Goal: Information Seeking & Learning: Learn about a topic

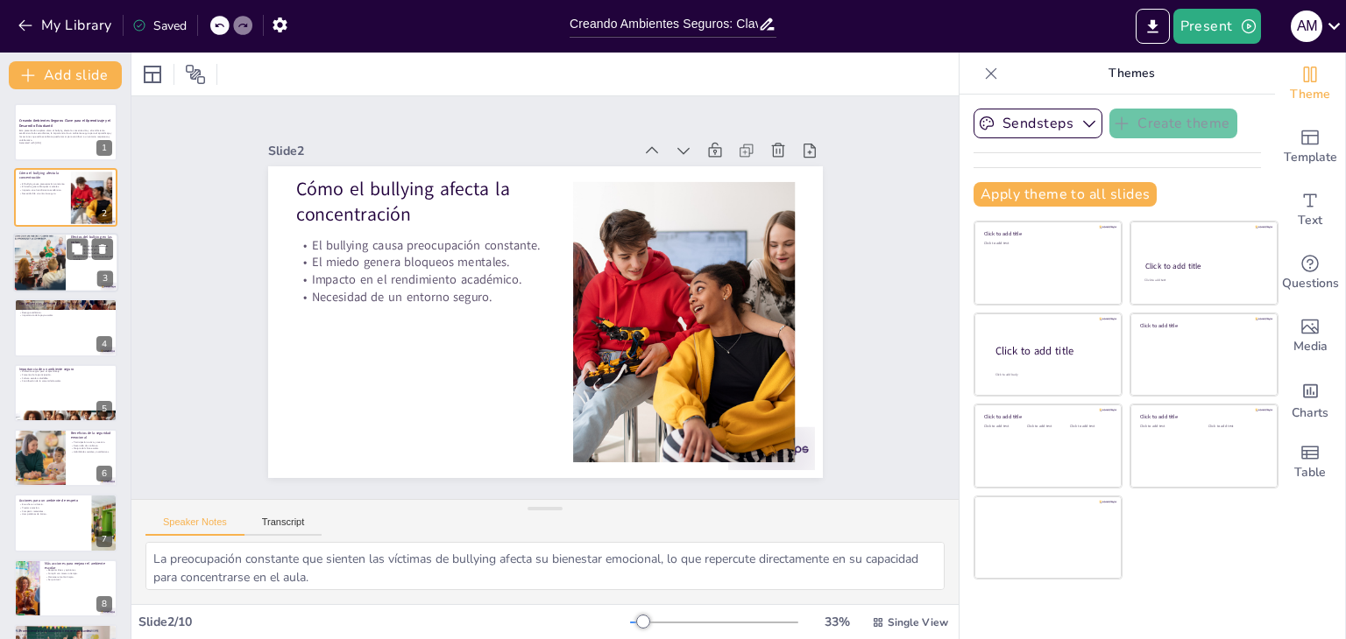
click at [56, 272] on div at bounding box center [39, 262] width 53 height 74
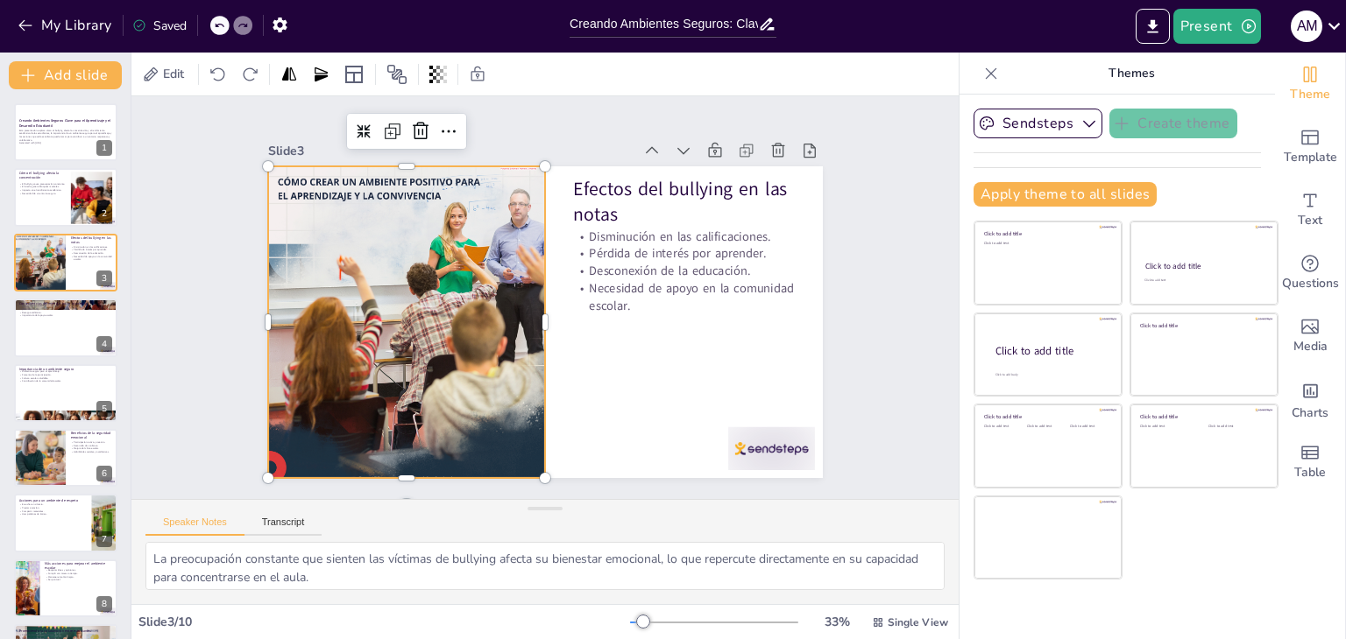
click at [378, 348] on div at bounding box center [406, 322] width 277 height 392
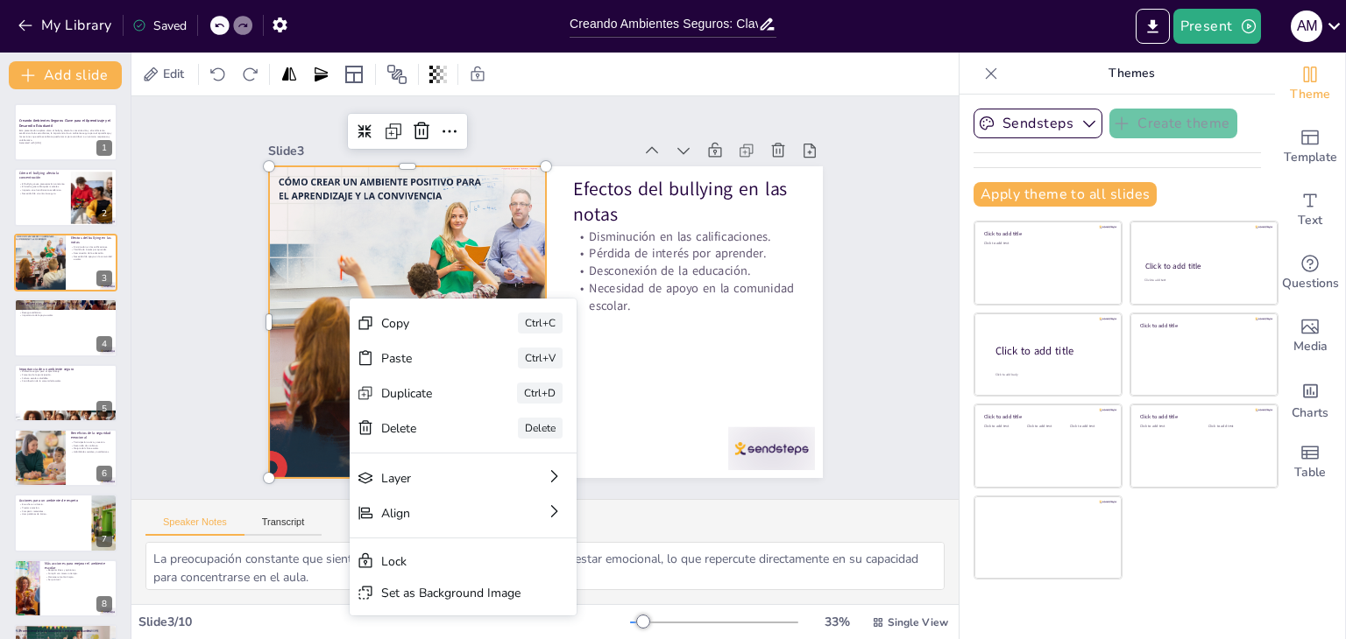
click at [386, 321] on div "Copy" at bounding box center [425, 323] width 88 height 17
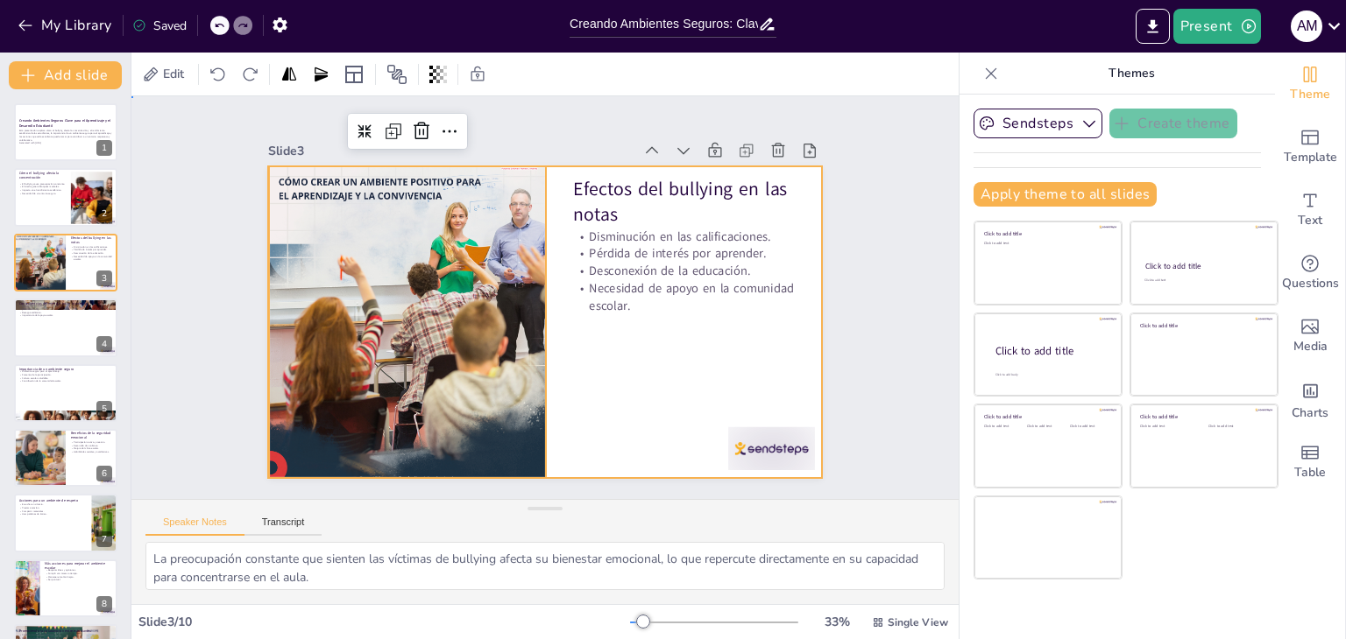
click at [694, 358] on div at bounding box center [545, 322] width 555 height 312
click at [887, 320] on div "Slide 1 Creando Ambientes Seguros: Clave para el Aprendizaje y el Desarrollo Es…" at bounding box center [544, 297] width 827 height 403
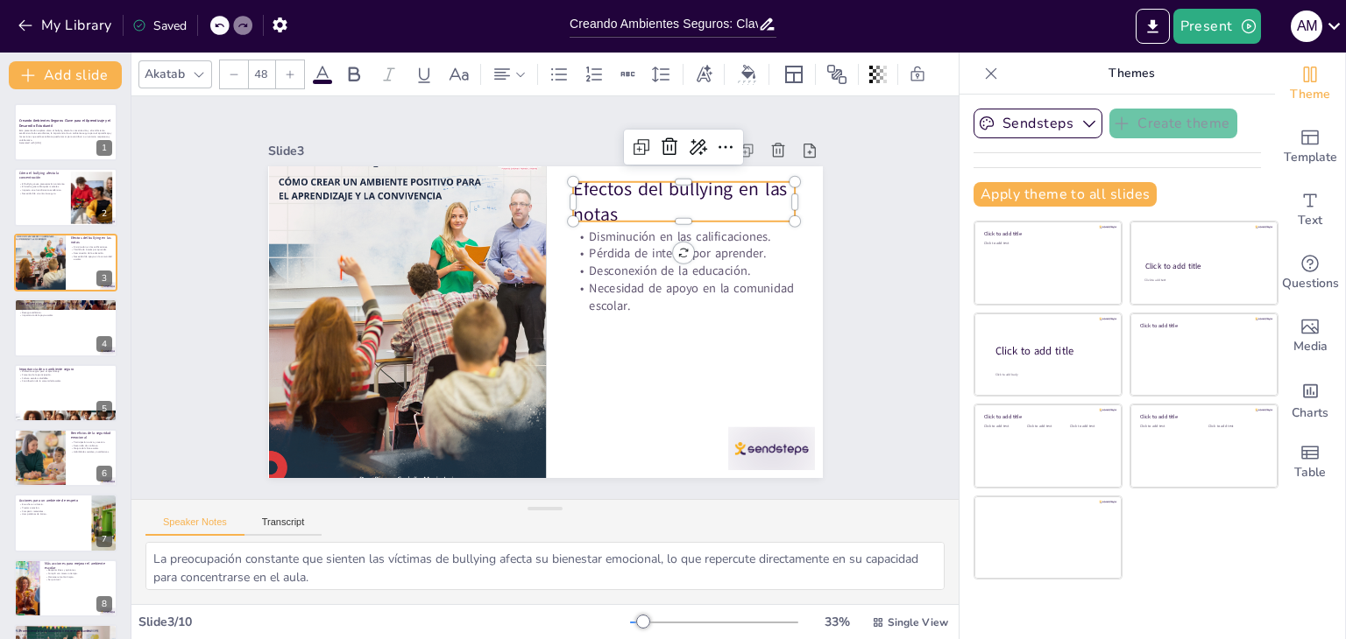
click at [590, 204] on p "Efectos del bullying en las notas" at bounding box center [684, 202] width 222 height 52
click at [589, 204] on p "Efectos del bullying en las notas" at bounding box center [684, 202] width 222 height 52
copy p "Efectos del bullying en las notas"
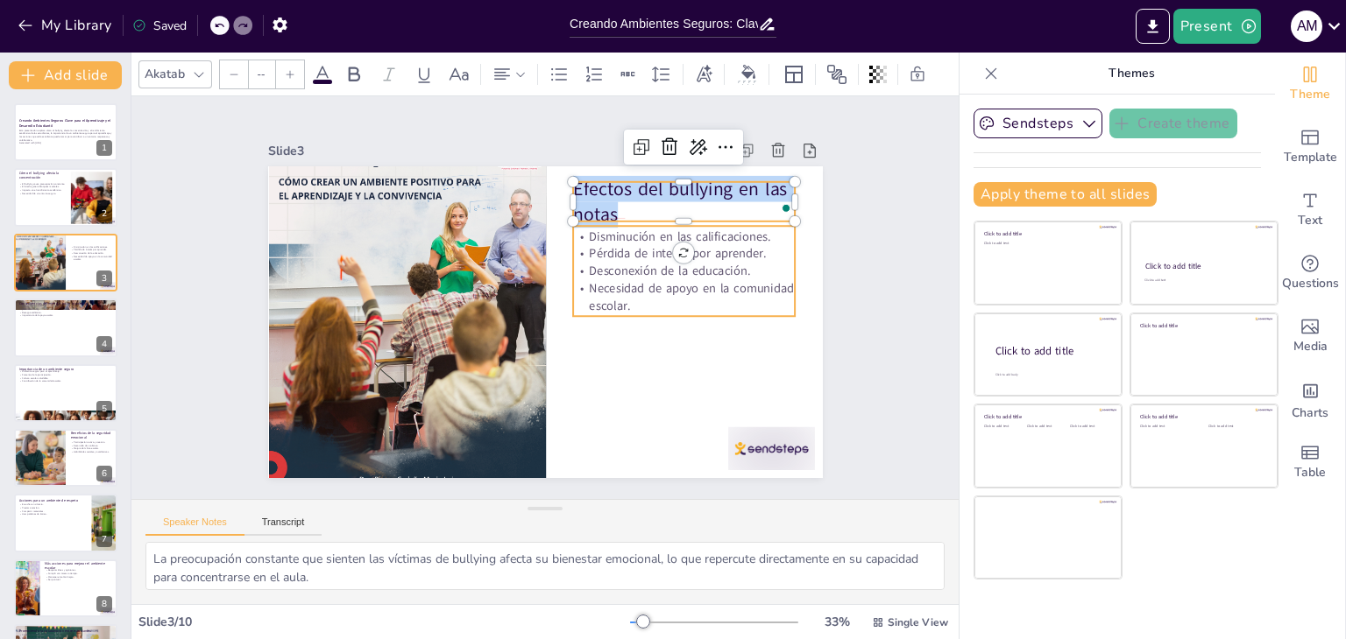
type input "32"
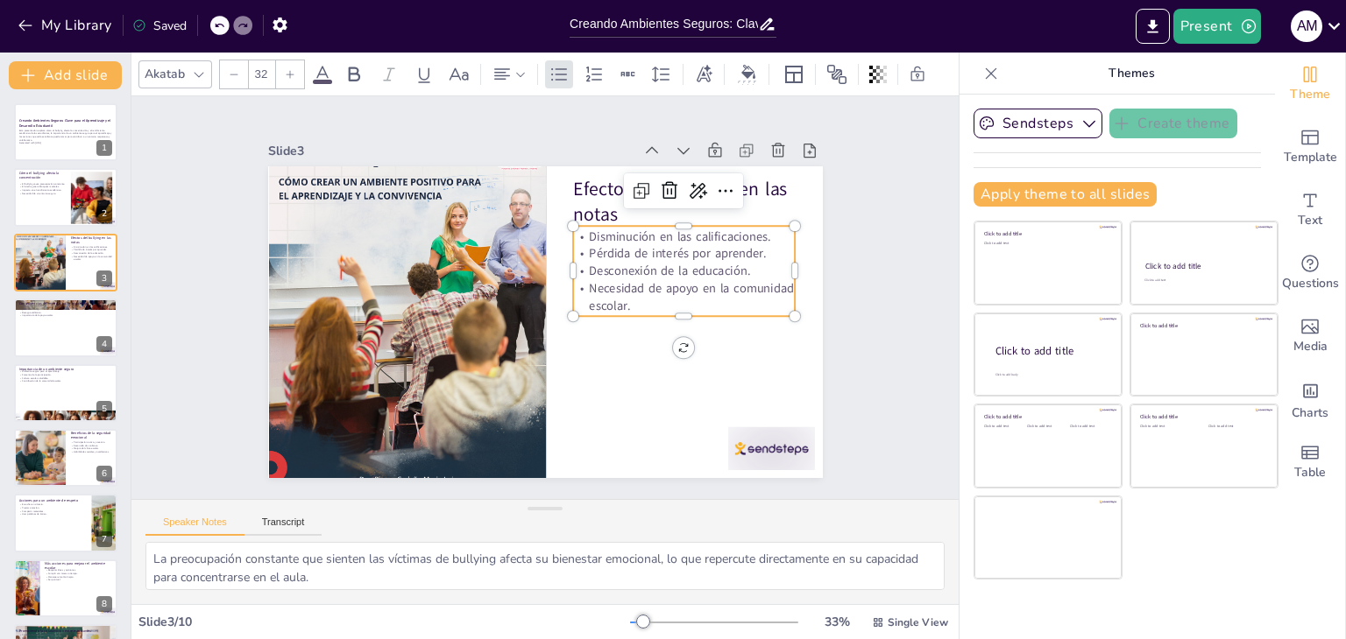
click at [647, 303] on p "Necesidad de apoyo en la comunidad escolar." at bounding box center [684, 296] width 222 height 34
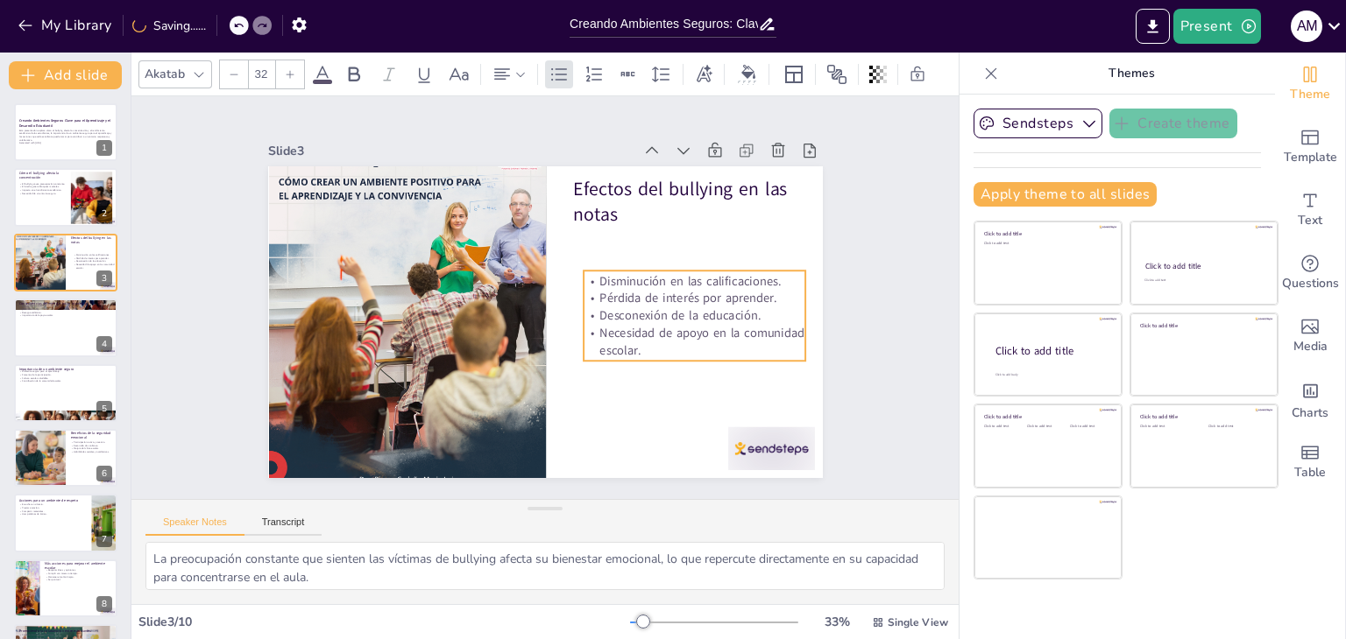
drag, startPoint x: 634, startPoint y: 299, endPoint x: 645, endPoint y: 344, distance: 46.8
click at [645, 344] on p "Necesidad de apoyo en la comunidad escolar." at bounding box center [694, 341] width 222 height 34
click at [632, 344] on p "Necesidad de apoyo en la comunidad escolar." at bounding box center [694, 341] width 222 height 34
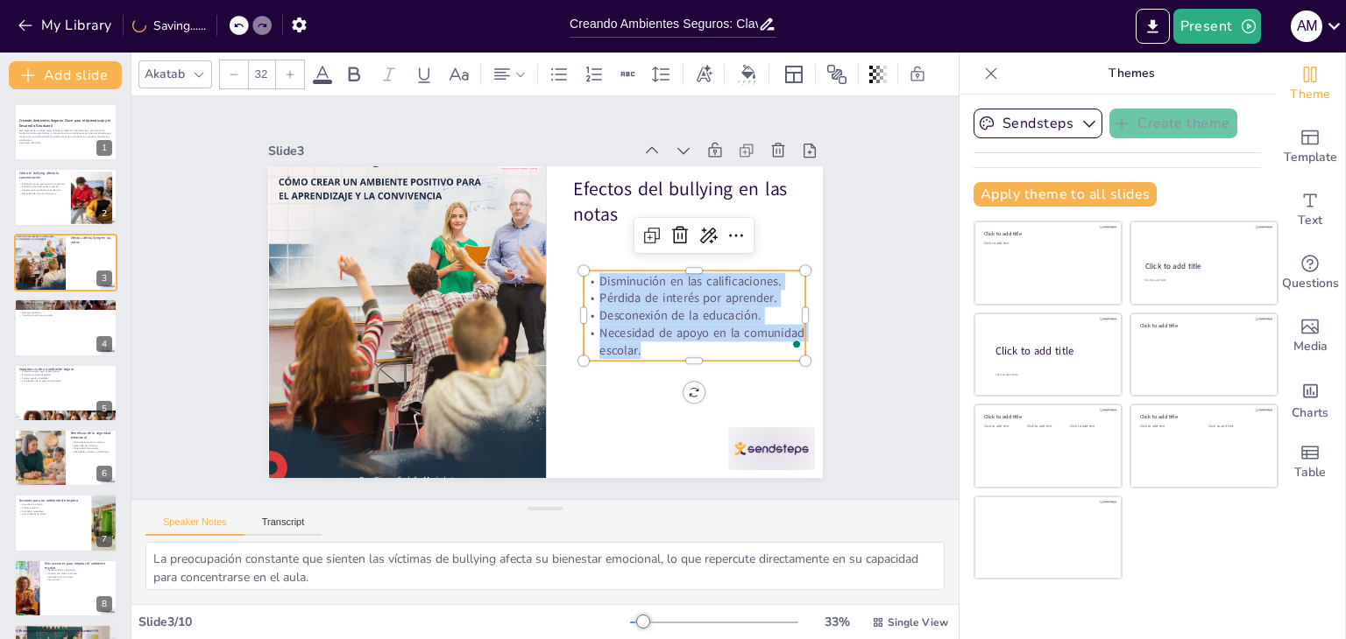
drag, startPoint x: 632, startPoint y: 344, endPoint x: 583, endPoint y: 272, distance: 87.2
click at [583, 272] on div "Disminución en las calificaciones. Pérdida de interés por aprender. Desconexión…" at bounding box center [694, 315] width 222 height 86
copy div "Disminución en las calificaciones. Pérdida de interés por aprender. Desconexión…"
click at [868, 257] on div "Slide 1 Creando Ambientes Seguros: Clave para el Aprendizaje y el Desarrollo Es…" at bounding box center [544, 297] width 827 height 403
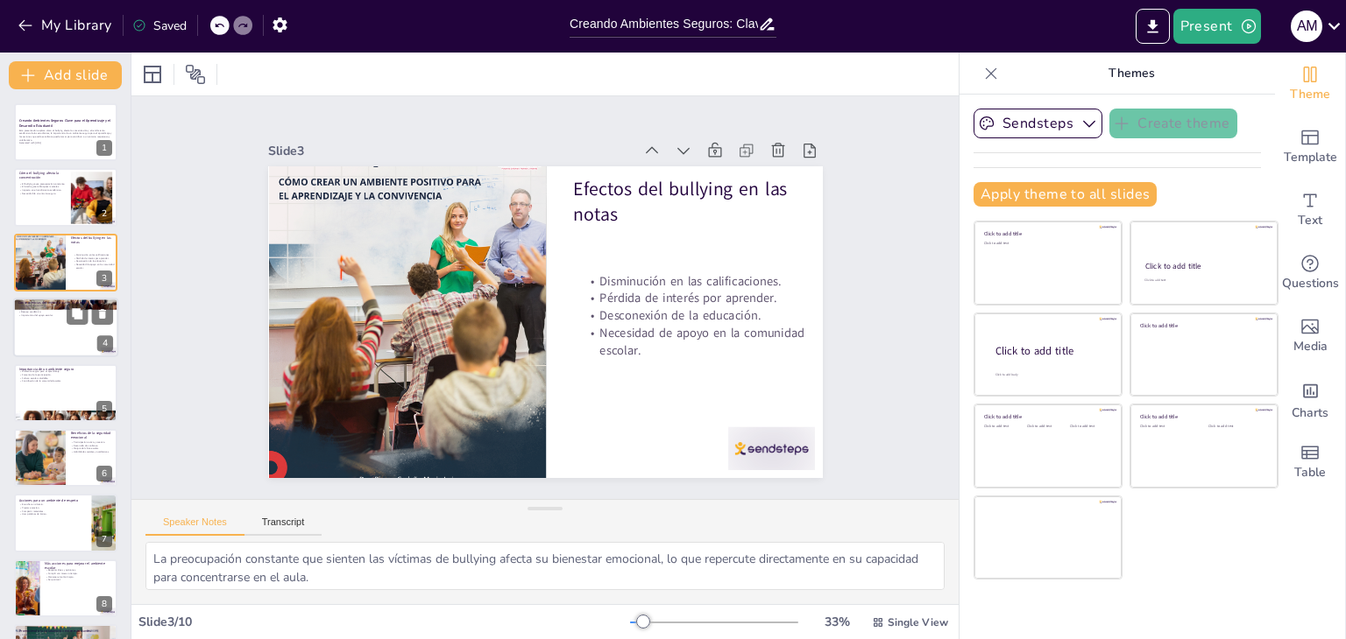
drag, startPoint x: 75, startPoint y: 337, endPoint x: 43, endPoint y: 344, distance: 33.2
click at [74, 337] on div at bounding box center [65, 328] width 105 height 60
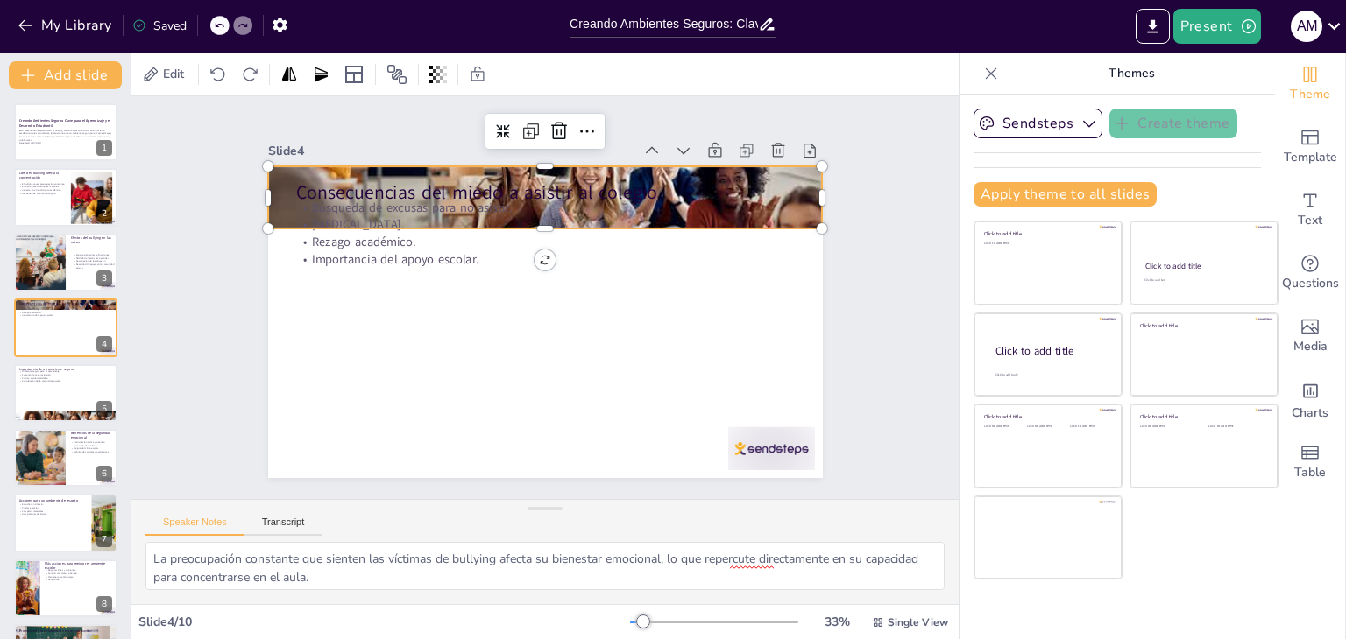
click at [791, 176] on div at bounding box center [545, 197] width 555 height 367
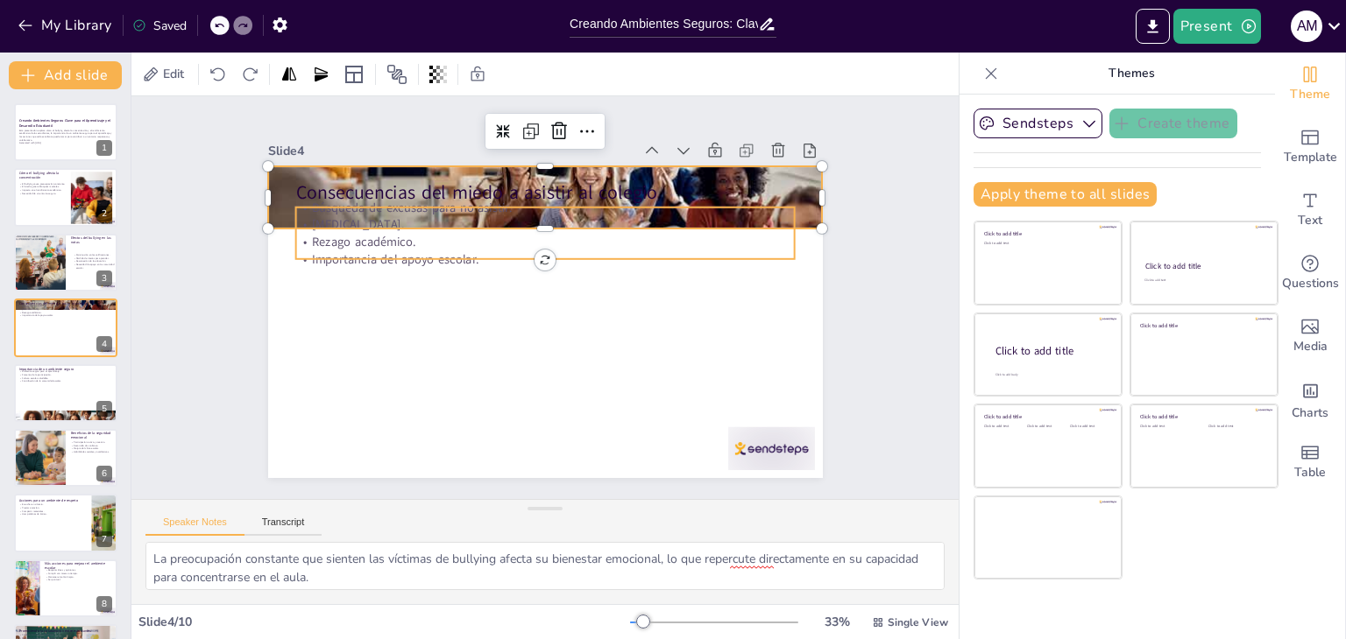
click at [406, 251] on p "Importancia del apoyo escolar." at bounding box center [544, 260] width 499 height 18
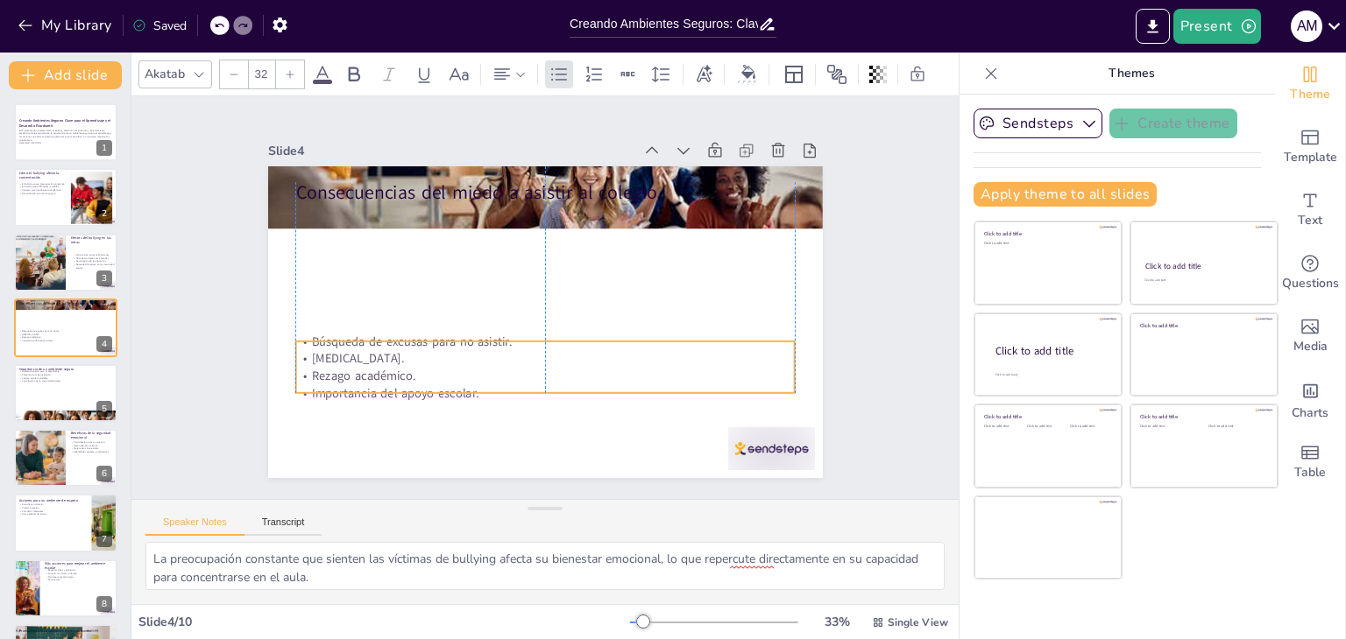
drag, startPoint x: 494, startPoint y: 248, endPoint x: 496, endPoint y: 384, distance: 135.8
click at [496, 385] on p "Importancia del apoyo escolar." at bounding box center [544, 394] width 499 height 18
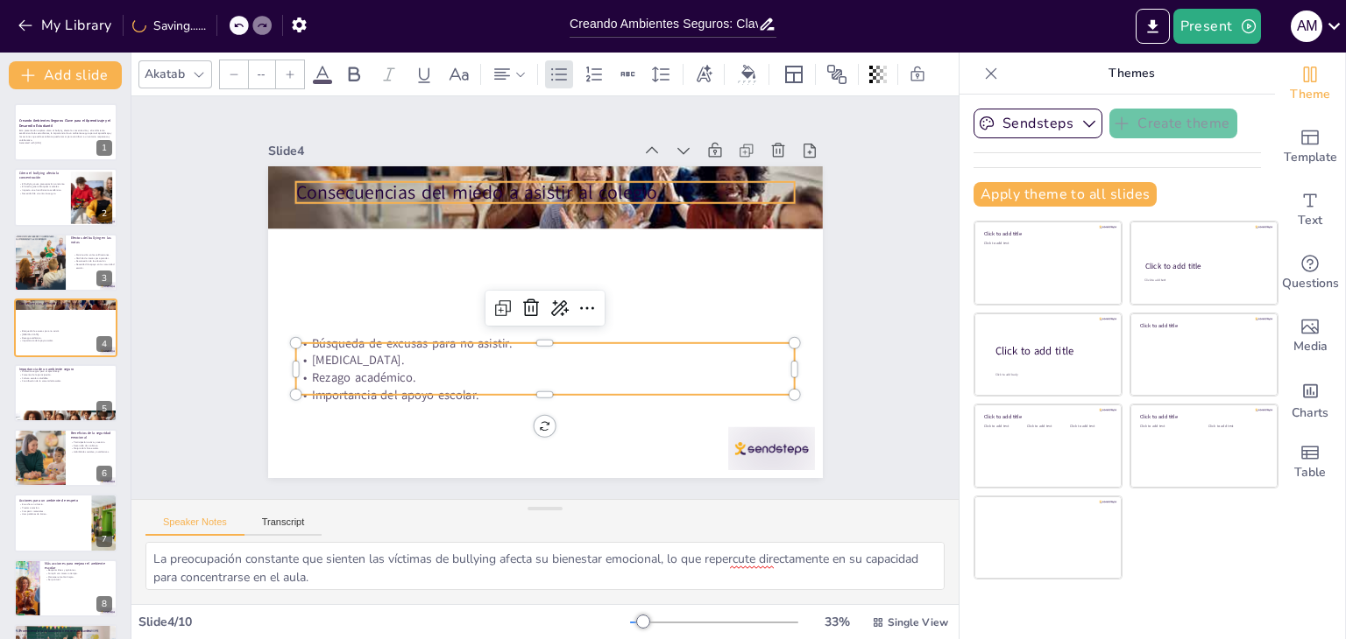
type input "48"
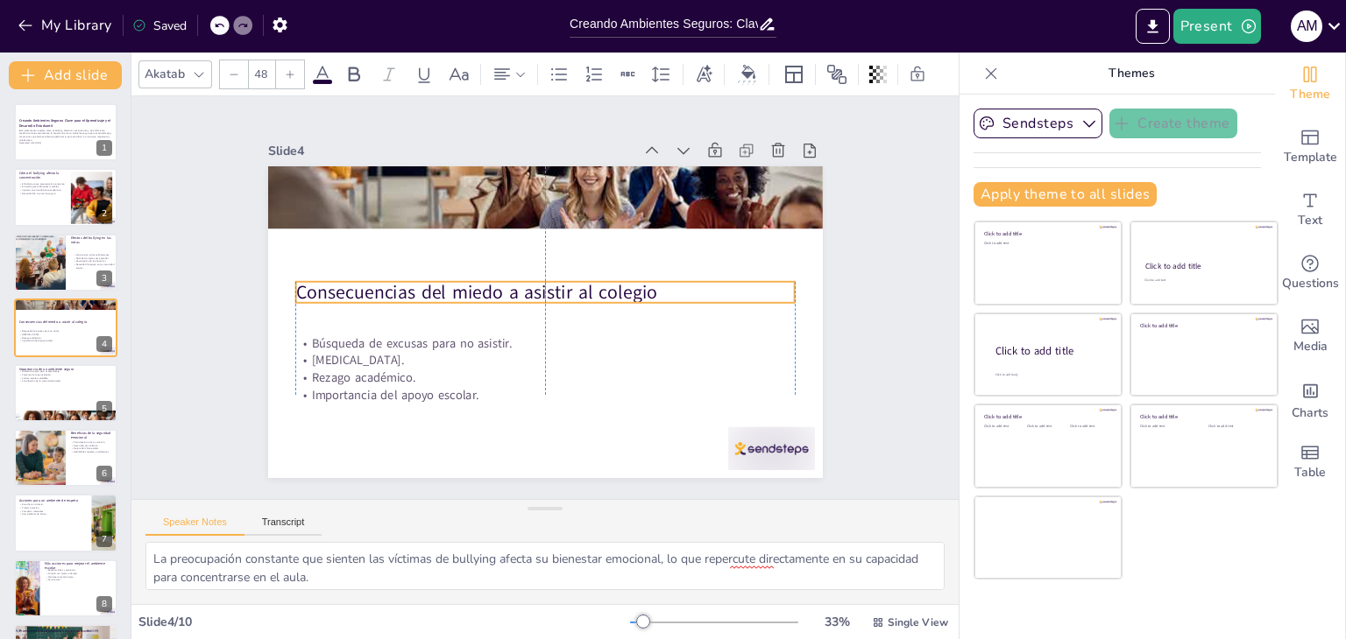
drag, startPoint x: 438, startPoint y: 182, endPoint x: 438, endPoint y: 282, distance: 99.9
click at [438, 282] on p "Consecuencias del miedo a asistir al colegio" at bounding box center [544, 292] width 499 height 26
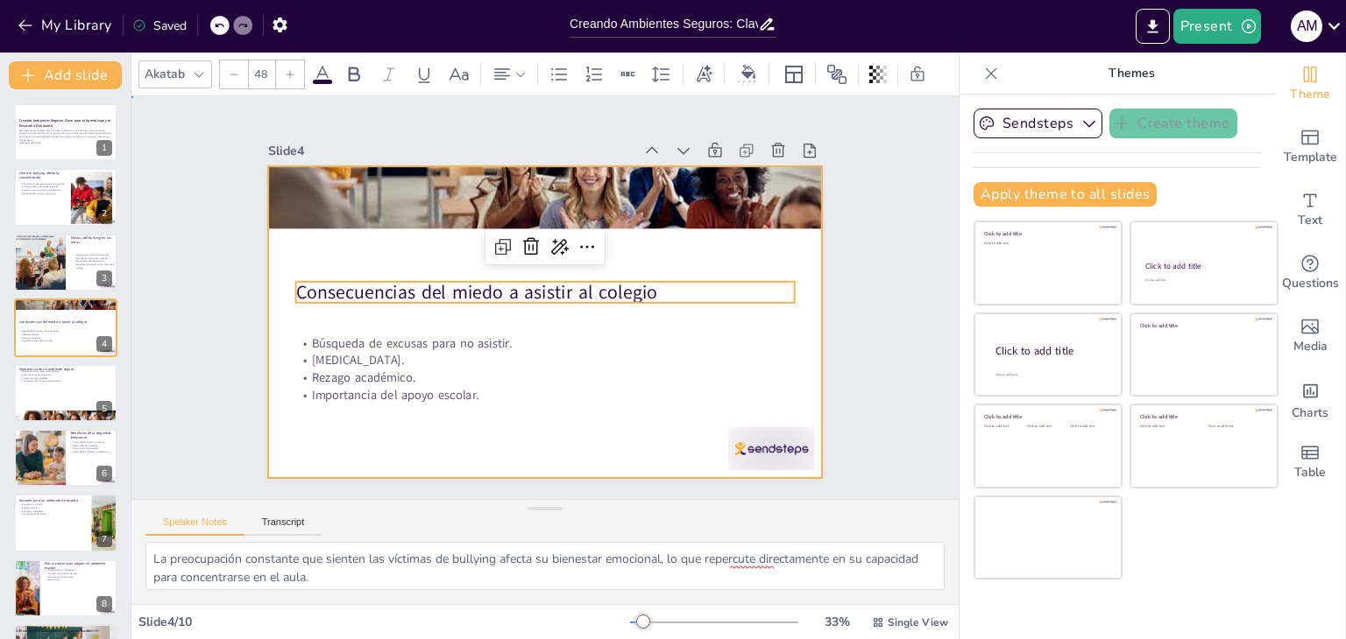
drag, startPoint x: 674, startPoint y: 243, endPoint x: 691, endPoint y: 243, distance: 17.5
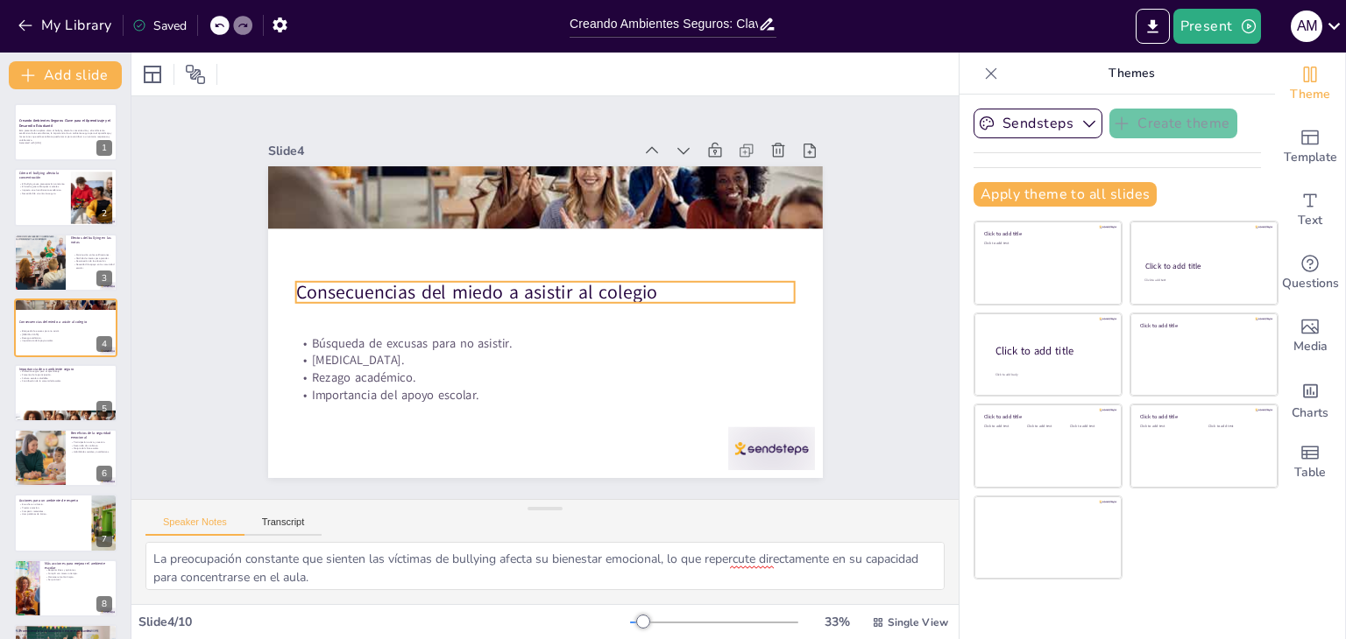
click at [444, 289] on p "Consecuencias del miedo a asistir al colegio" at bounding box center [544, 292] width 499 height 26
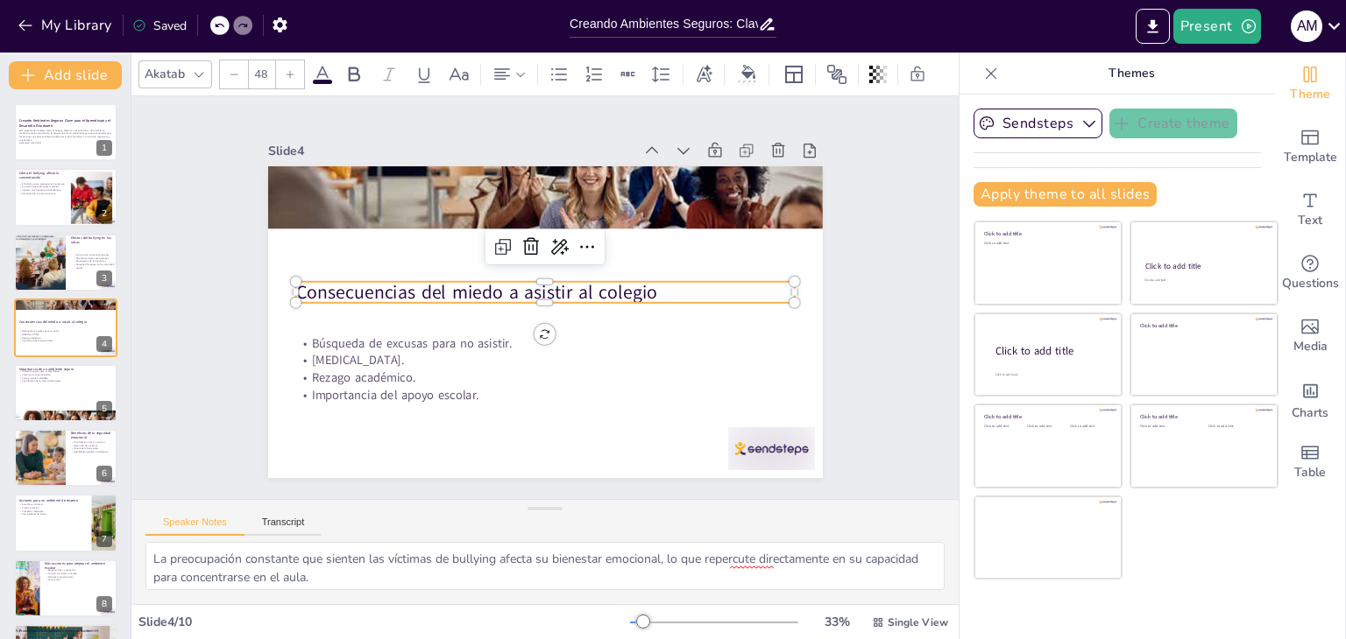
click at [444, 289] on p "Consecuencias del miedo a asistir al colegio" at bounding box center [544, 292] width 499 height 26
click at [445, 286] on p "Consecuencias del miedo a asistir al colegio" at bounding box center [544, 292] width 499 height 26
copy p "Consecuencias del miedo a asistir al colegio"
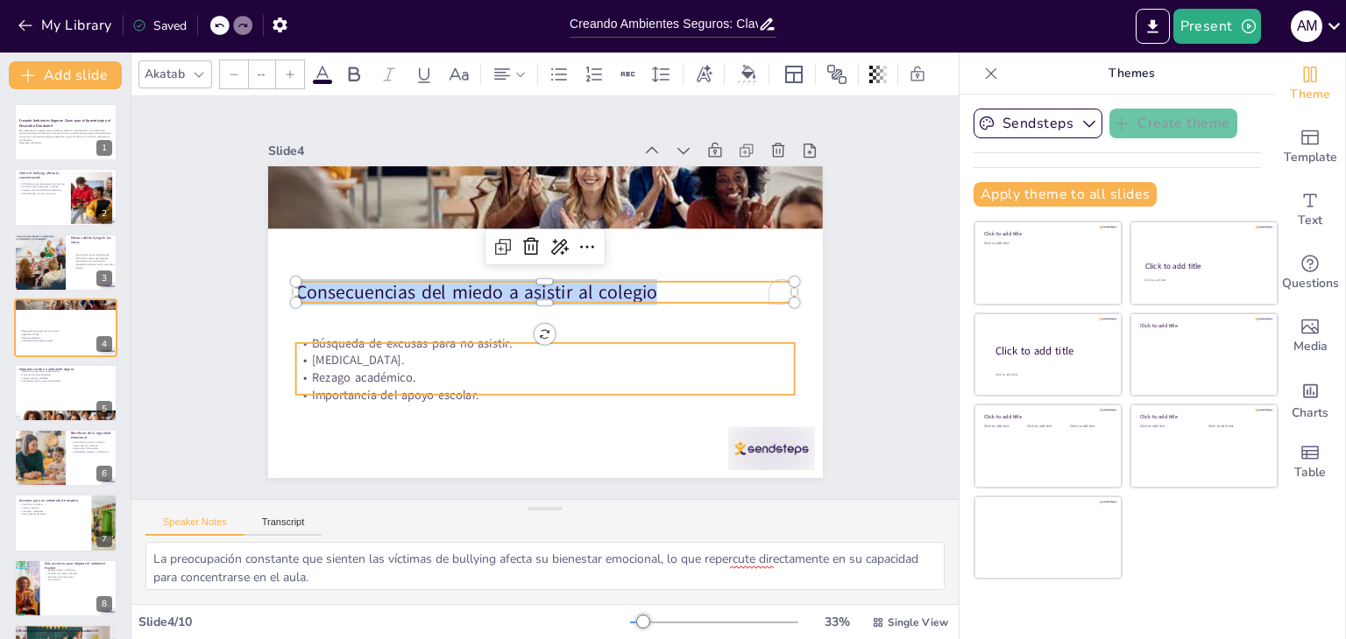
type input "32"
click at [463, 386] on p "Importancia del apoyo escolar." at bounding box center [544, 395] width 499 height 18
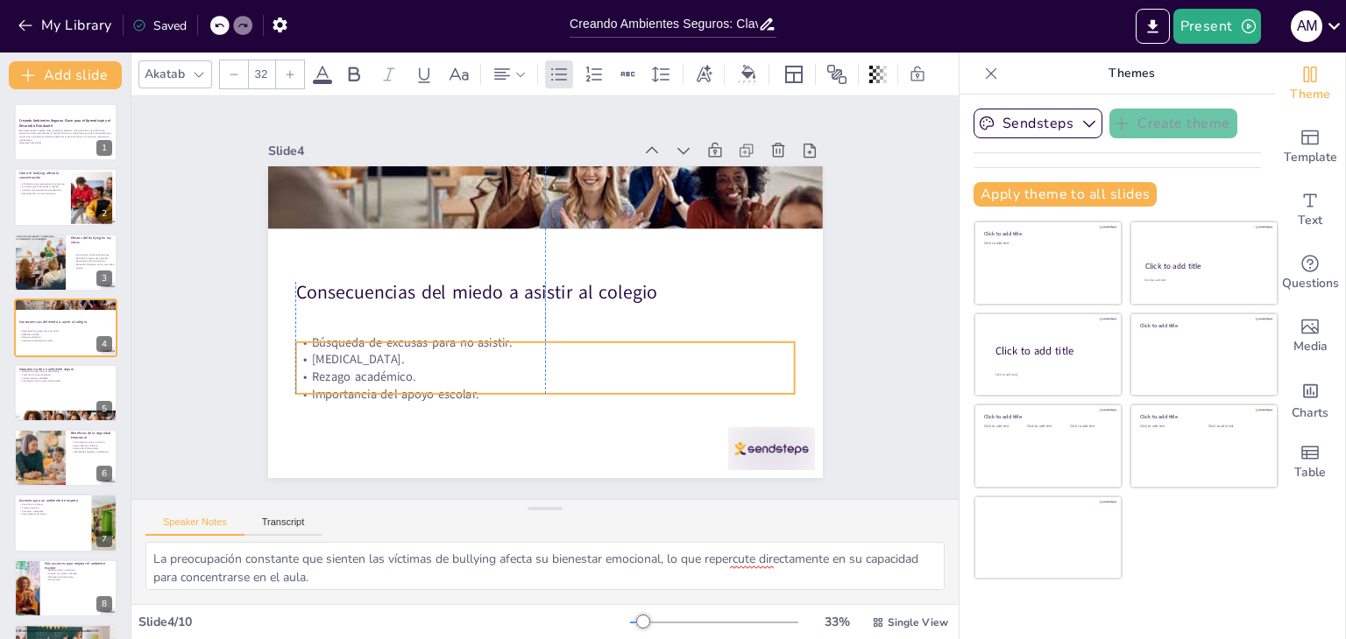
click at [469, 385] on p "Importancia del apoyo escolar." at bounding box center [544, 394] width 499 height 18
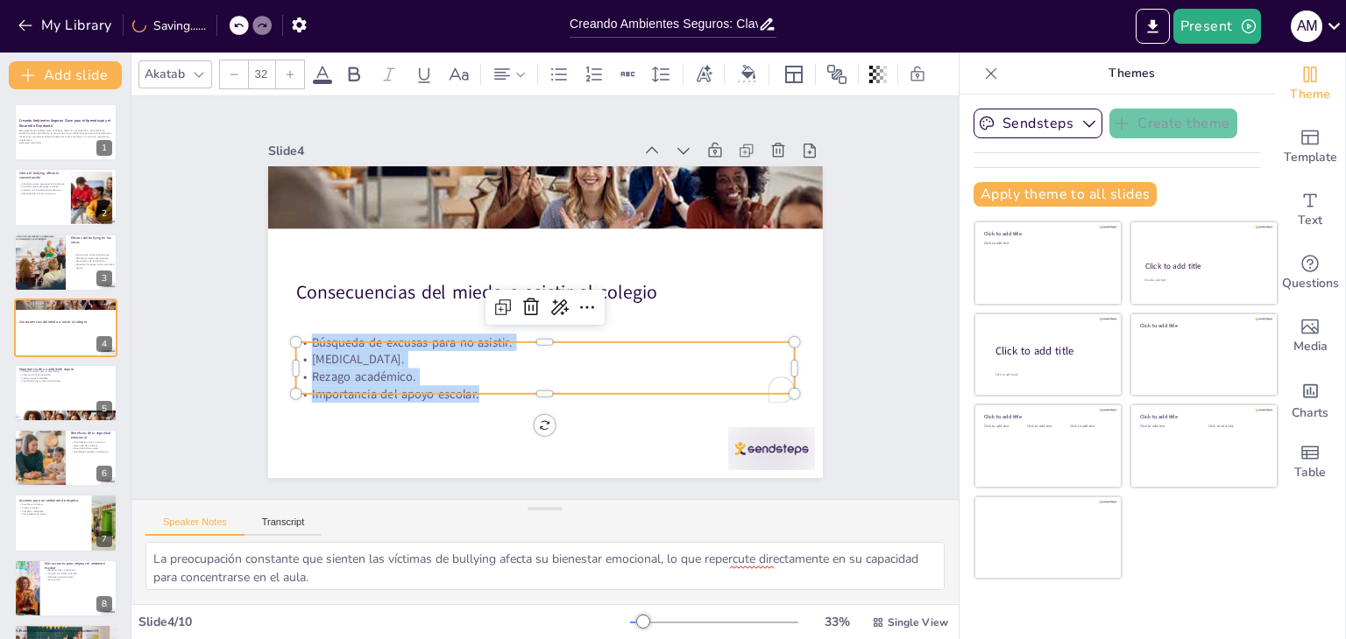
drag, startPoint x: 469, startPoint y: 382, endPoint x: 288, endPoint y: 335, distance: 186.6
click at [288, 335] on div "Consecuencias del miedo a asistir al colegio Búsqueda de excusas para no asisti…" at bounding box center [545, 322] width 555 height 312
copy div "Búsqueda de excusas para no asistir. [MEDICAL_DATA]. Rezago académico. Importan…"
click at [67, 391] on div at bounding box center [65, 394] width 105 height 60
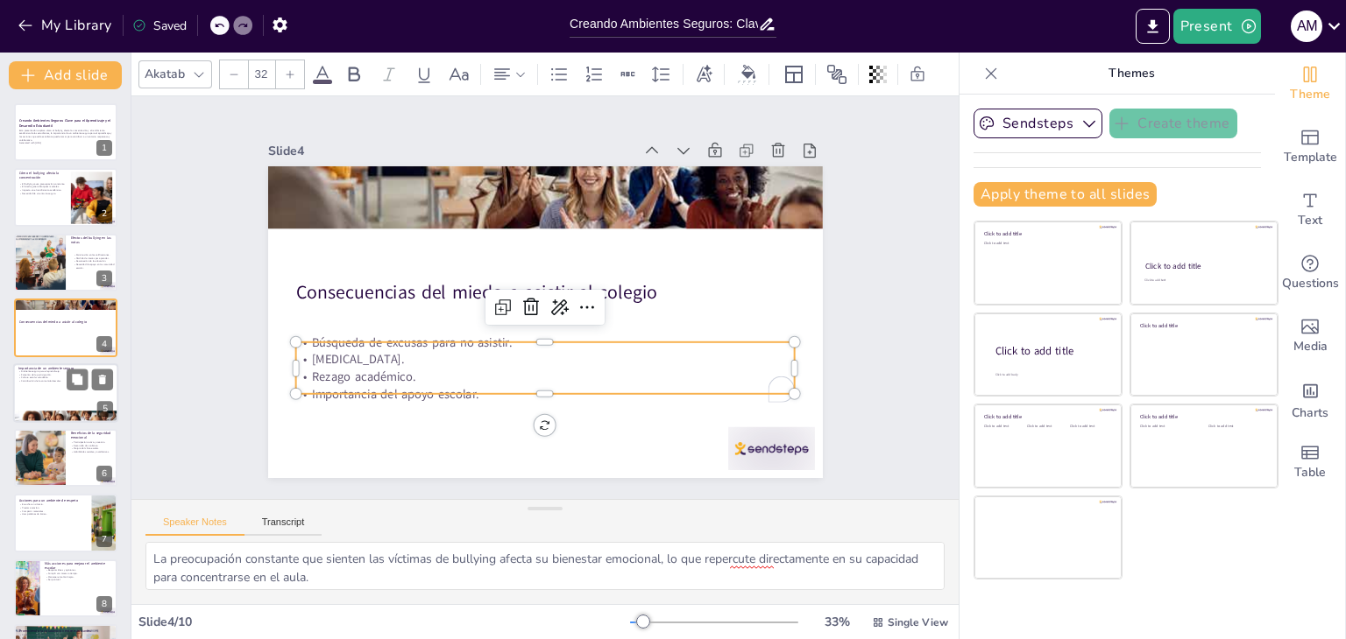
scroll to position [28, 0]
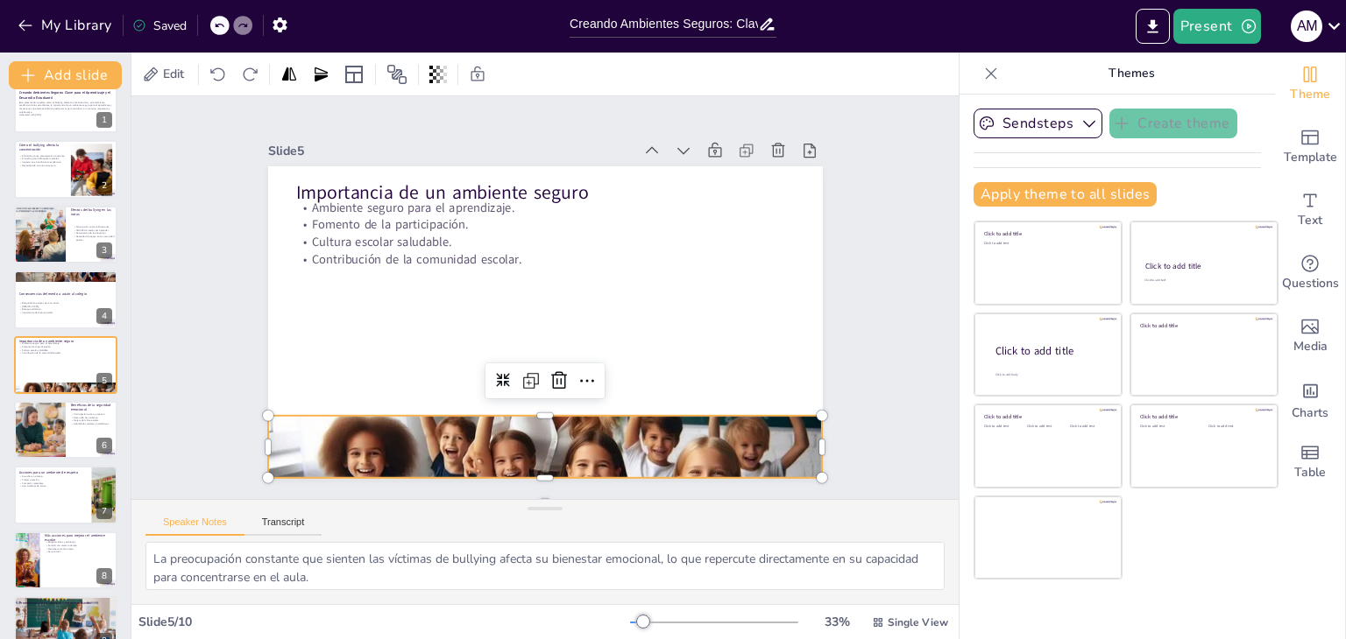
click at [638, 450] on div at bounding box center [545, 447] width 555 height 317
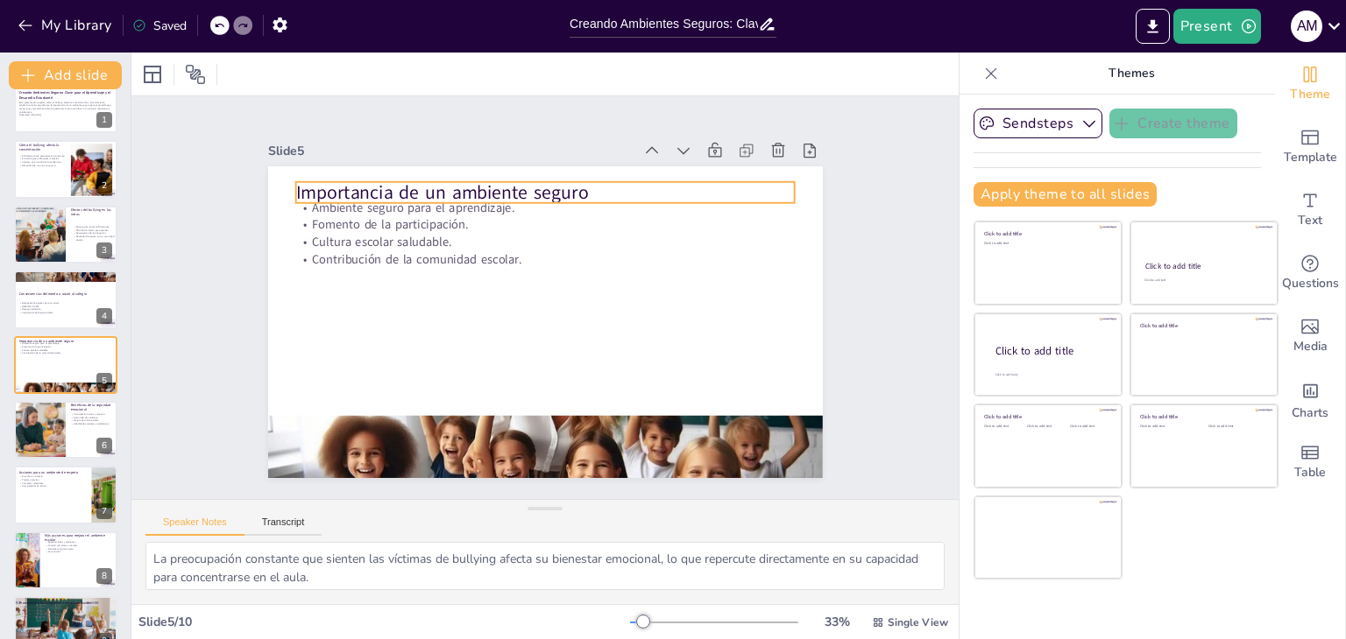
click at [445, 187] on p "Importancia de un ambiente seguro" at bounding box center [544, 193] width 499 height 26
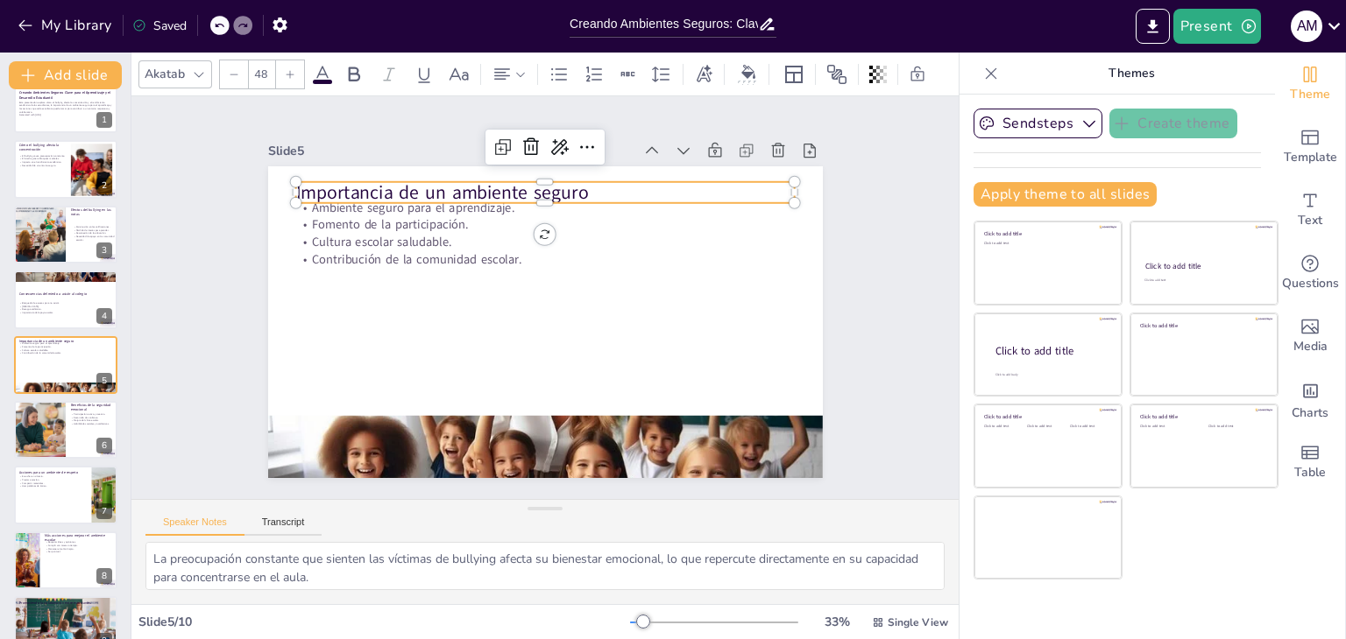
click at [445, 187] on p "Importancia de un ambiente seguro" at bounding box center [544, 193] width 499 height 26
copy p "Importancia de un ambiente seguro"
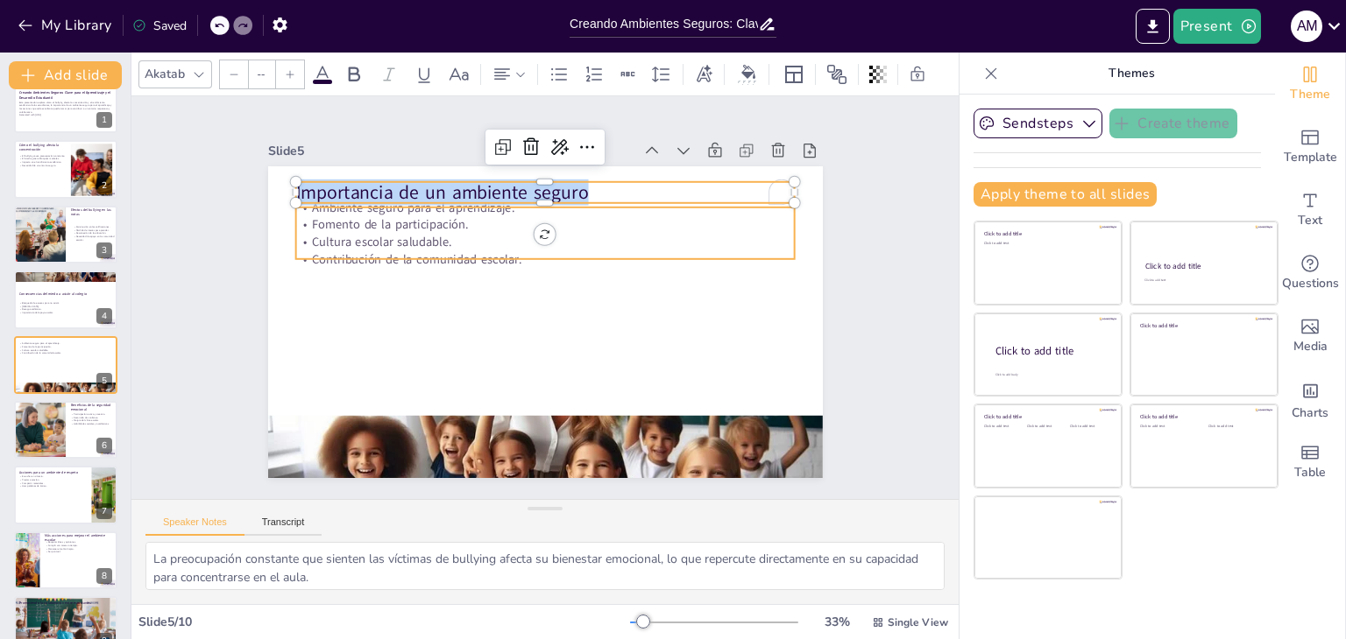
type input "32"
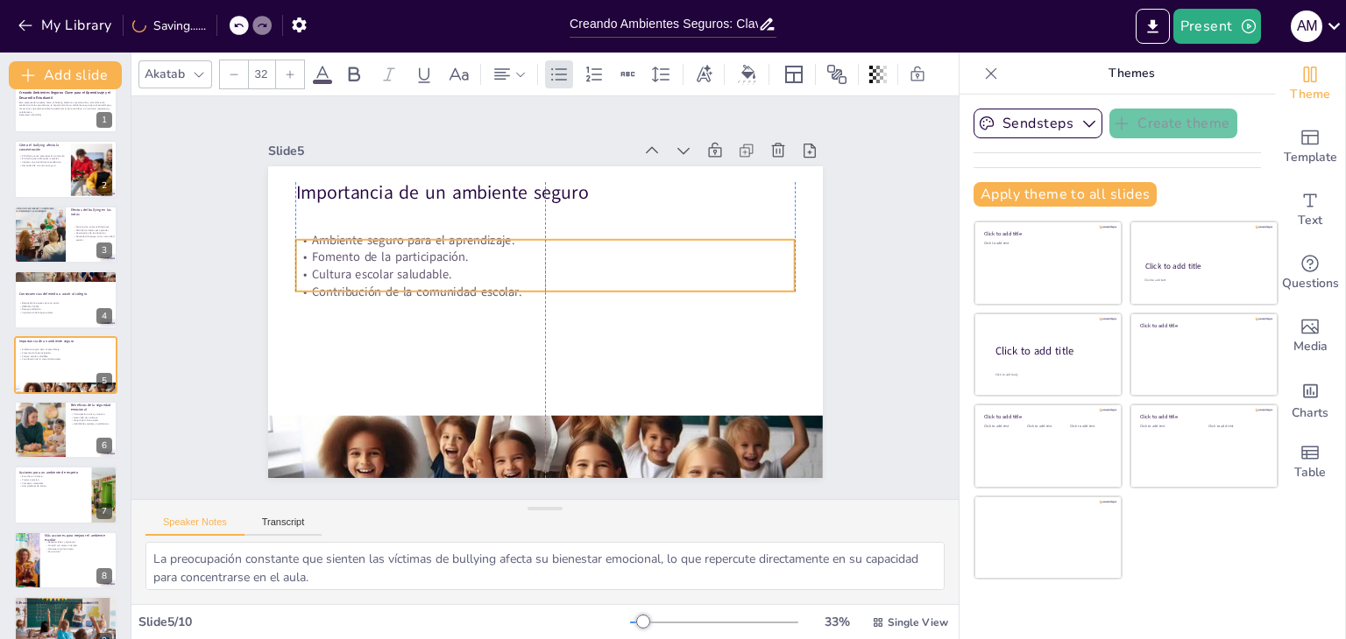
drag, startPoint x: 447, startPoint y: 243, endPoint x: 446, endPoint y: 276, distance: 33.3
click at [446, 276] on p "Cultura escolar saludable." at bounding box center [544, 274] width 499 height 18
click at [510, 284] on p "Contribución de la comunidad escolar." at bounding box center [544, 293] width 499 height 18
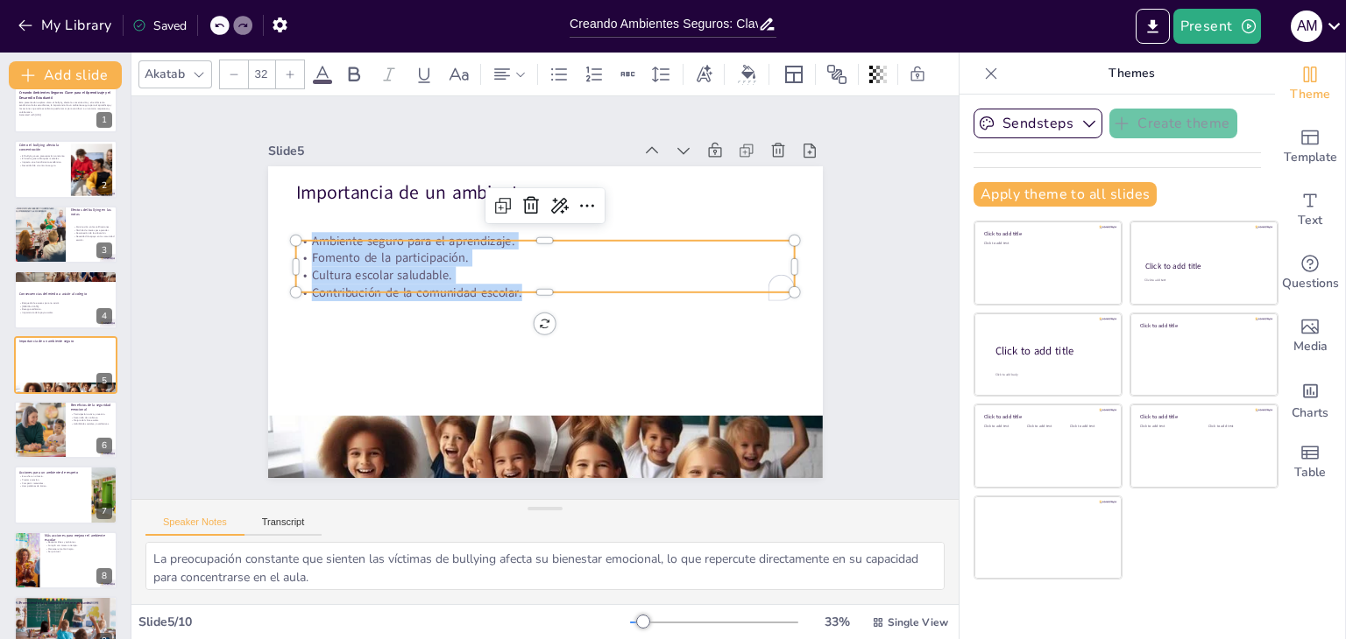
drag, startPoint x: 510, startPoint y: 283, endPoint x: 287, endPoint y: 235, distance: 227.7
click at [287, 235] on div "Importancia de un ambiente seguro Ambiente seguro para el aprendizaje. Fomento …" at bounding box center [545, 322] width 555 height 312
copy div "Ambiente seguro para el aprendizaje. Fomento de la participación. Cultura escol…"
click at [36, 439] on div at bounding box center [38, 430] width 113 height 60
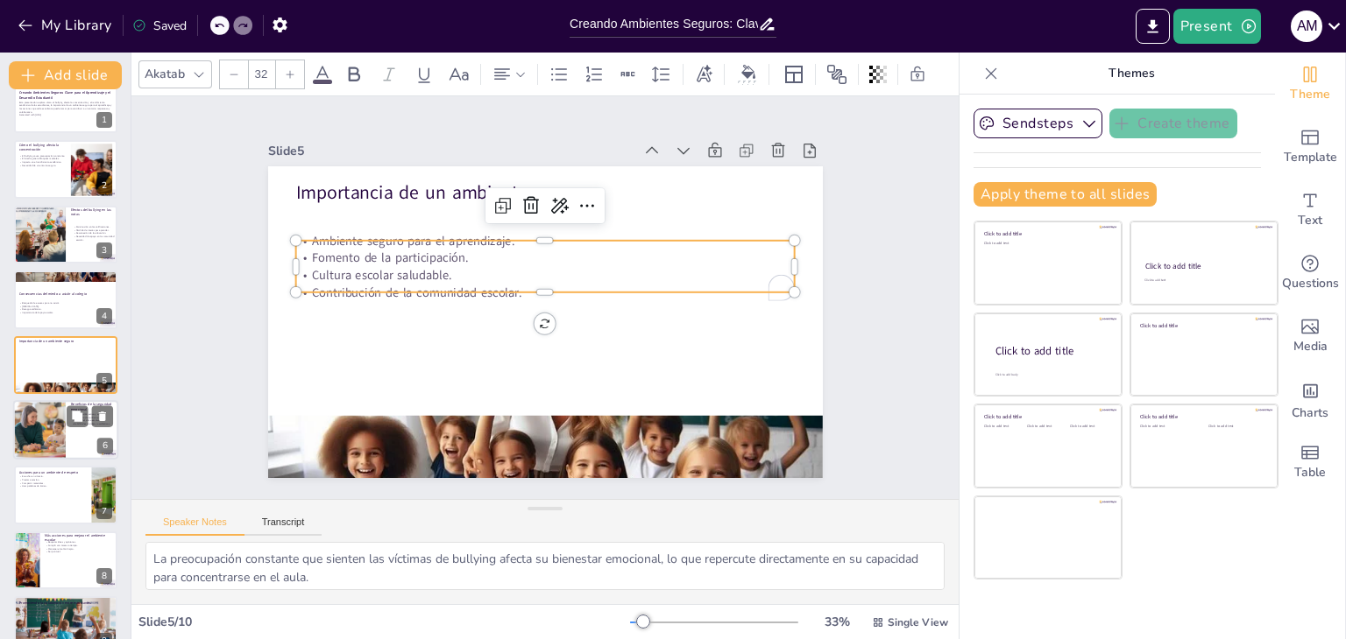
scroll to position [94, 0]
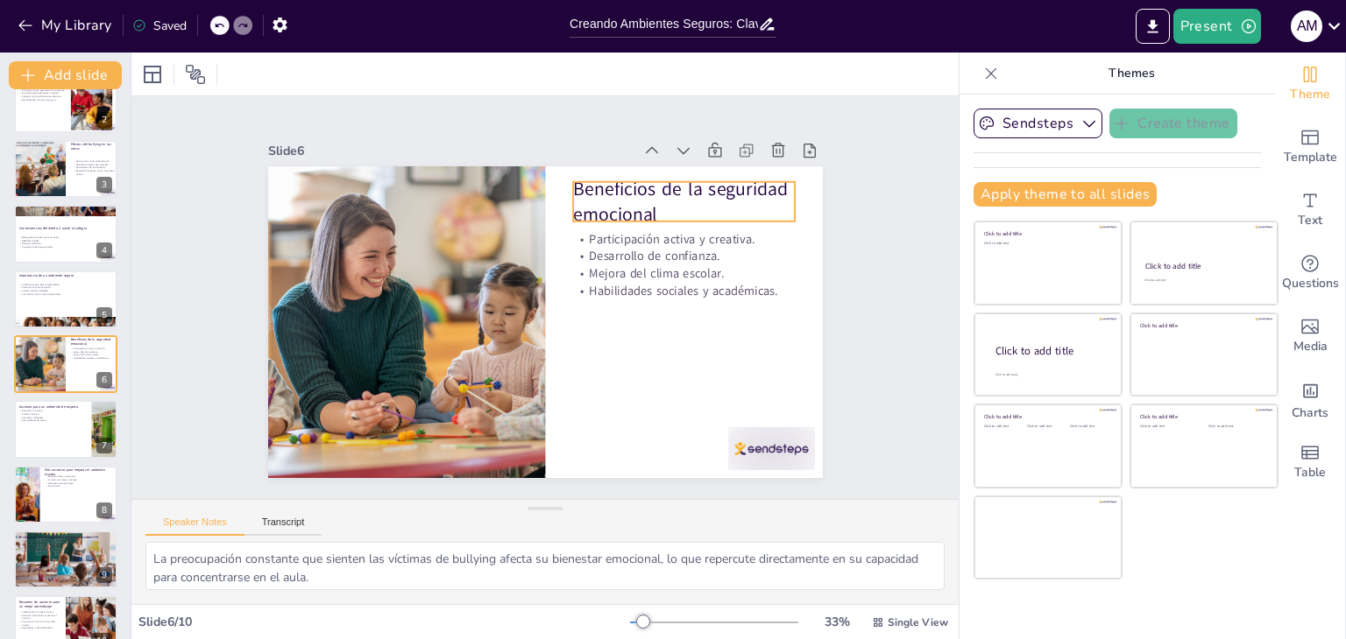
click at [634, 199] on p "Beneficios de la seguridad emocional" at bounding box center [684, 202] width 222 height 52
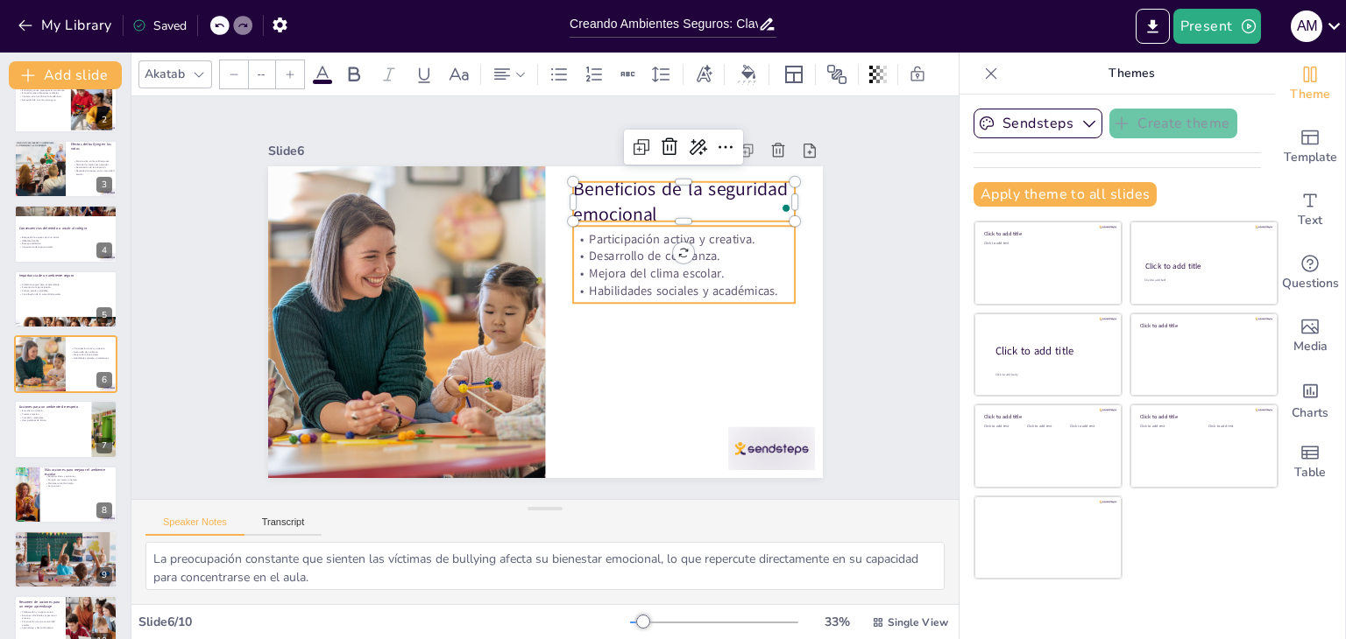
click at [729, 265] on p "Mejora del clima escolar." at bounding box center [684, 274] width 222 height 18
type input "32"
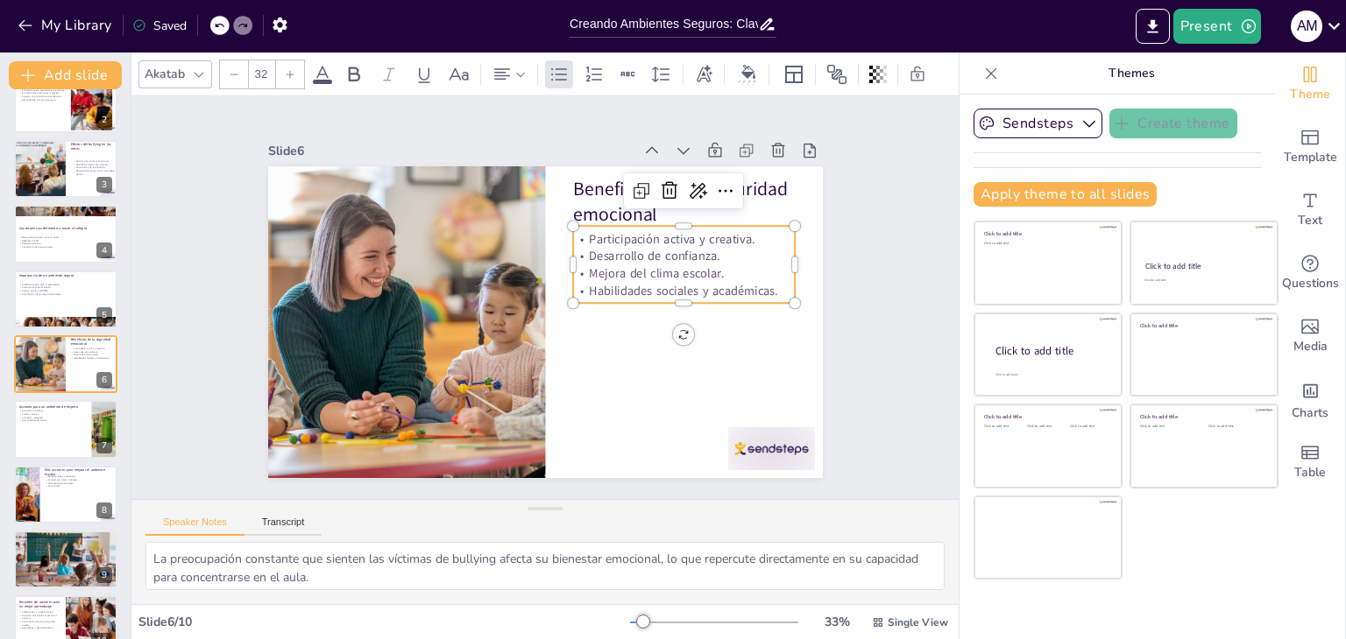
click at [767, 287] on p "Habilidades sociales y académicas." at bounding box center [684, 291] width 222 height 18
click at [766, 287] on p "Habilidades sociales y académicas." at bounding box center [684, 291] width 222 height 18
drag, startPoint x: 766, startPoint y: 287, endPoint x: 639, endPoint y: 259, distance: 129.2
click at [639, 259] on div "Participación activa y creativa. Desarrollo de confianza. Mejora del clima esco…" at bounding box center [684, 264] width 222 height 77
click at [764, 285] on p "Habilidades sociales y académicas." at bounding box center [684, 291] width 222 height 18
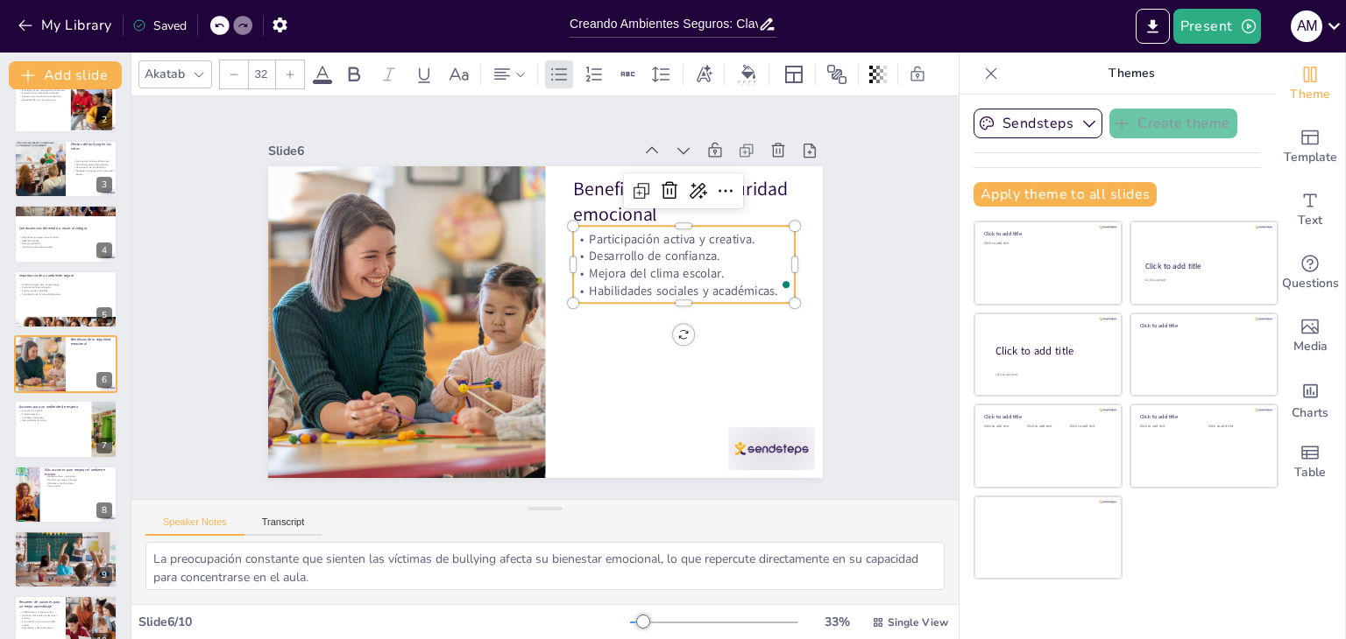
click at [764, 285] on p "Habilidades sociales y académicas." at bounding box center [684, 291] width 222 height 18
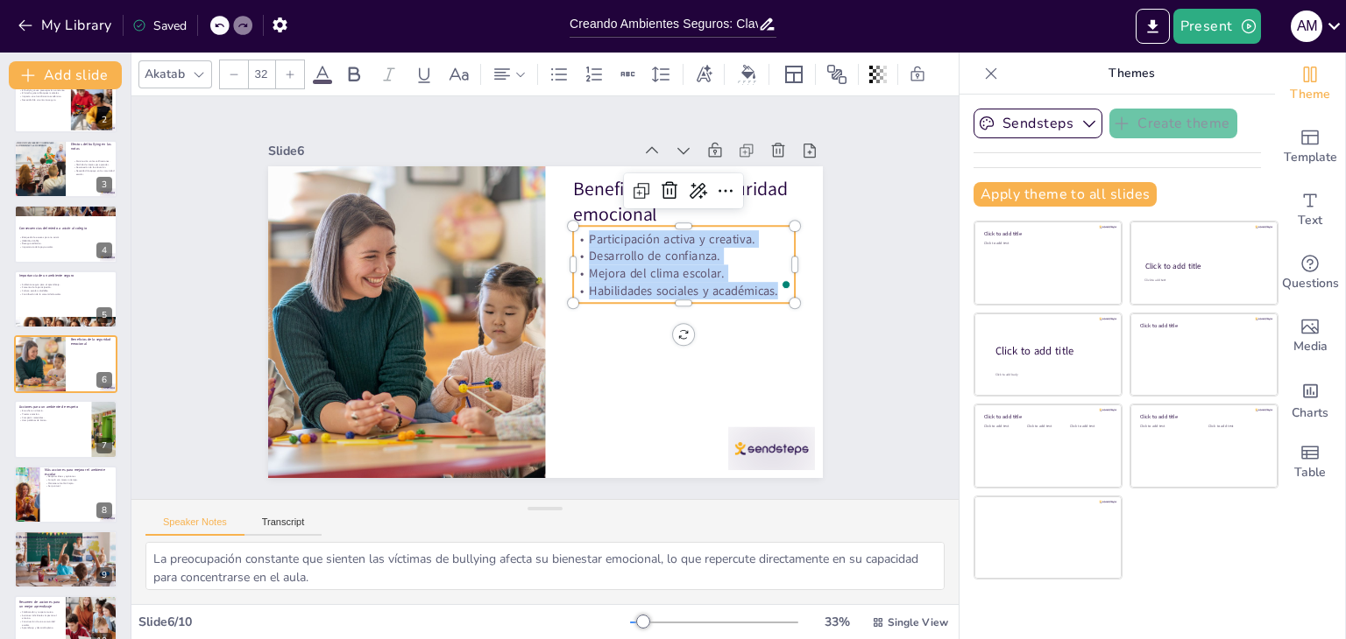
drag, startPoint x: 764, startPoint y: 285, endPoint x: 573, endPoint y: 232, distance: 198.1
click at [573, 232] on div "Participación activa y creativa. Desarrollo de confianza. Mejora del clima esco…" at bounding box center [684, 264] width 222 height 69
copy div "Participación activa y creativa. Desarrollo de confianza. Mejora del clima esco…"
click at [66, 433] on div at bounding box center [65, 430] width 105 height 60
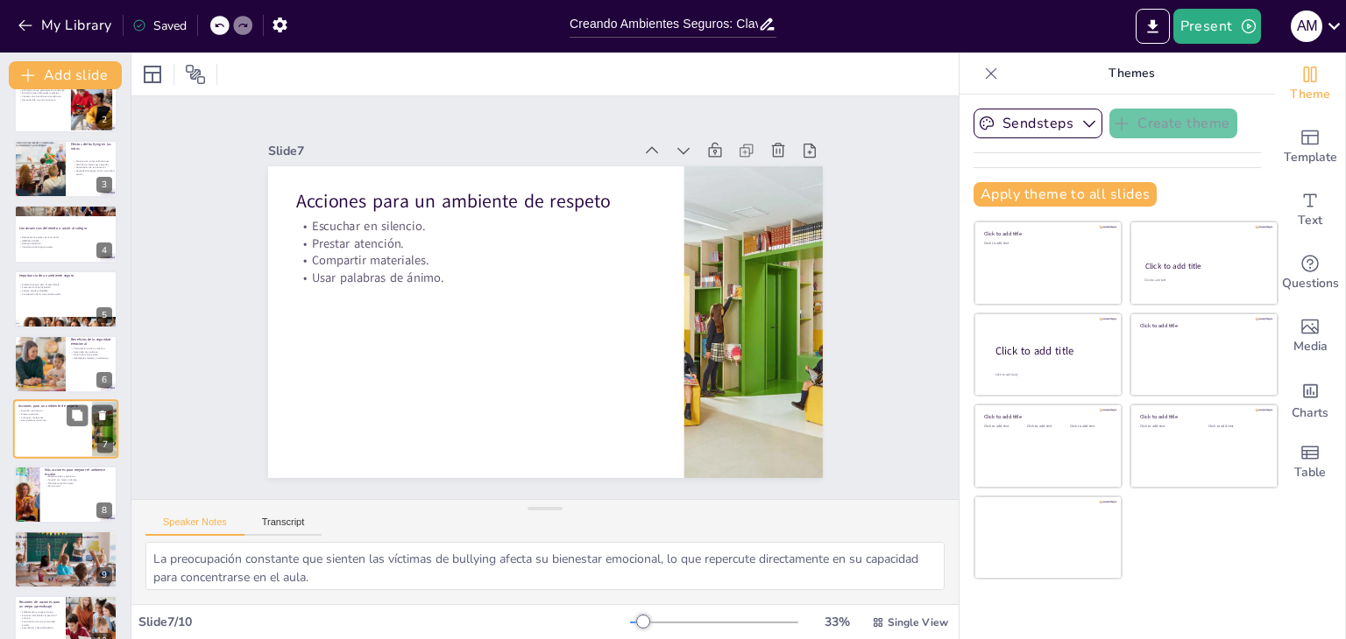
scroll to position [123, 0]
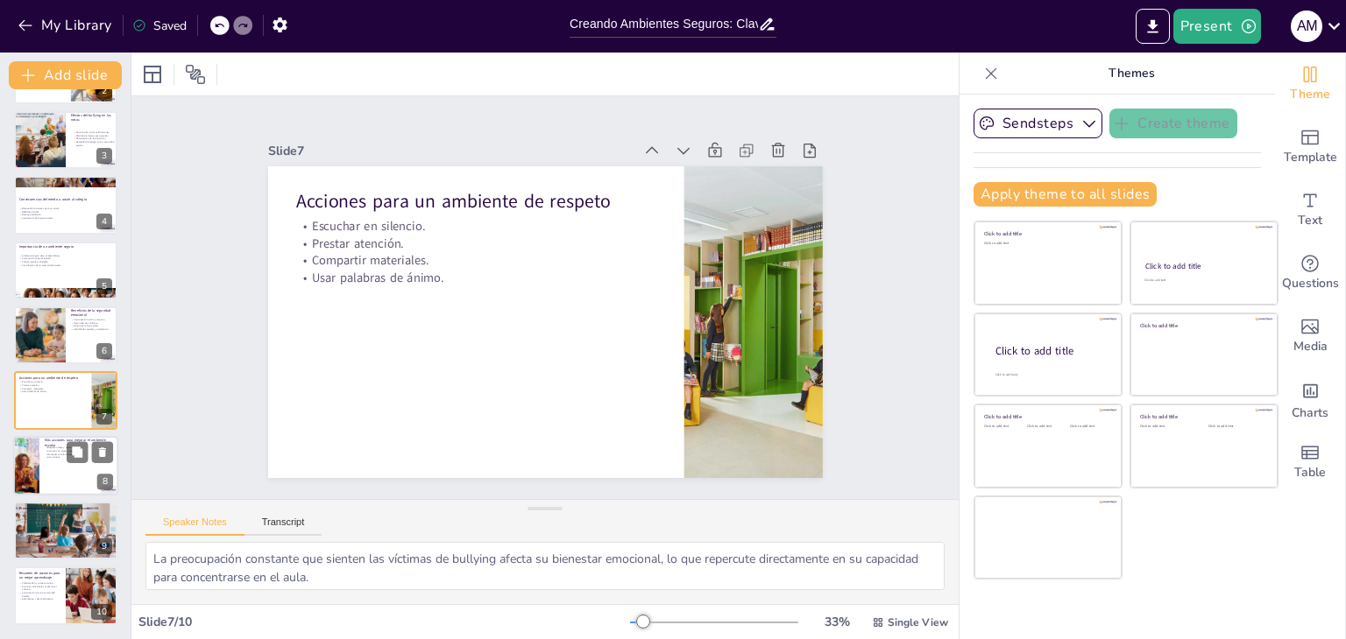
click at [31, 461] on div at bounding box center [26, 466] width 102 height 60
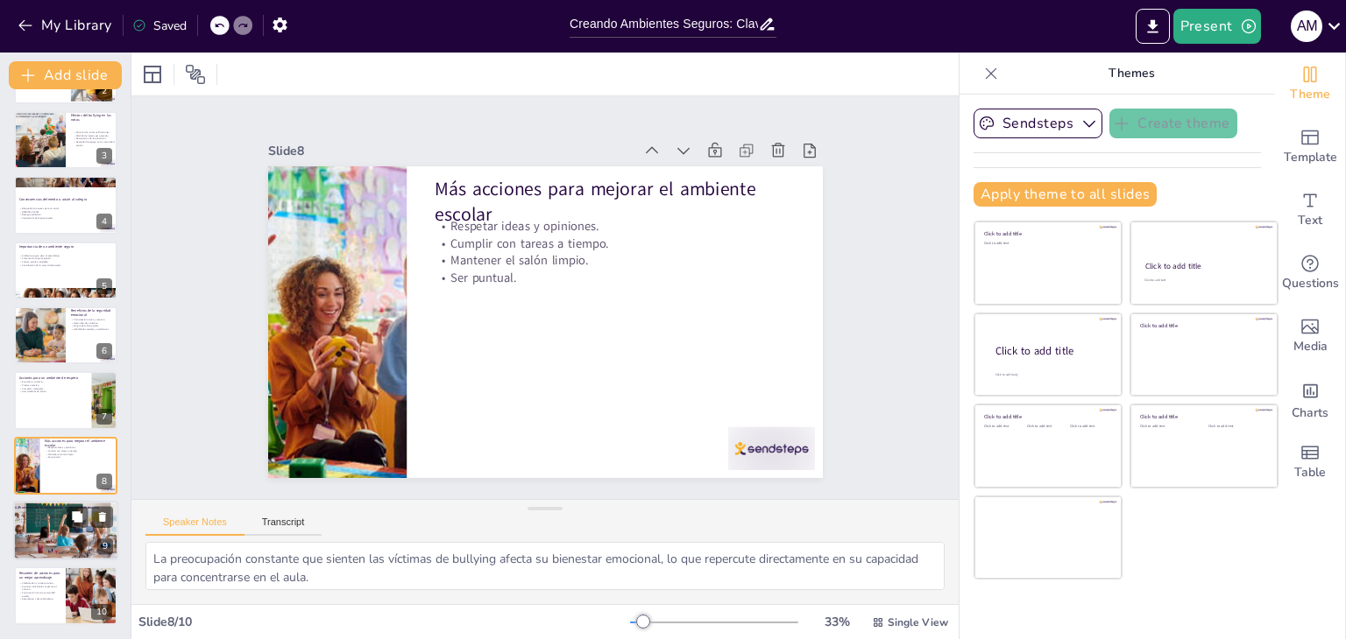
click at [53, 530] on div at bounding box center [65, 531] width 105 height 60
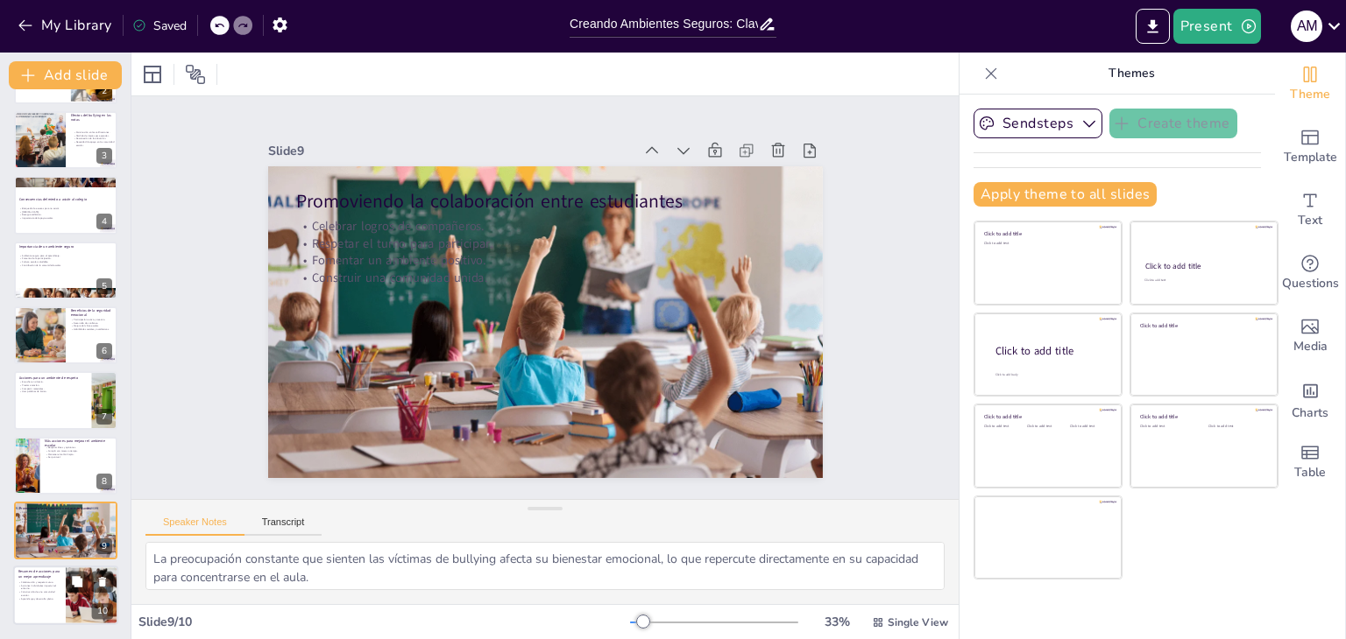
click at [55, 591] on p "Construcción de una comunidad escolar." at bounding box center [39, 594] width 42 height 6
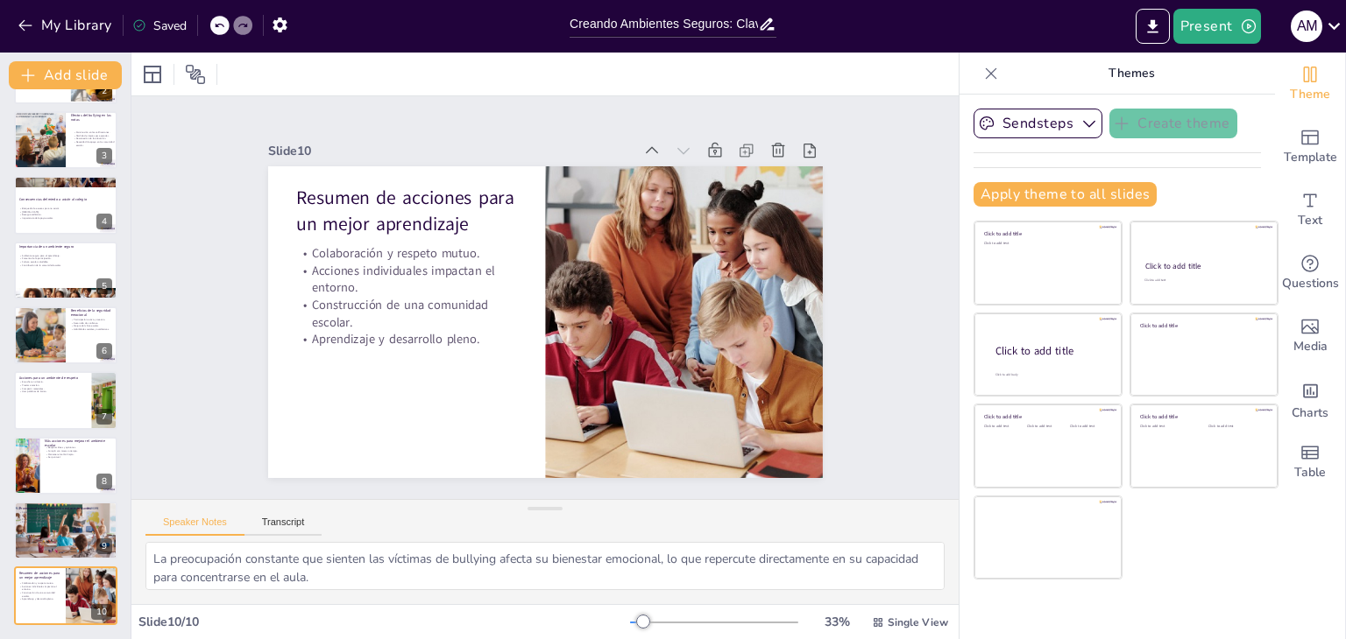
click at [903, 249] on div "Slide 1 Creando Ambientes Seguros: Clave para el Aprendizaje y el Desarrollo Es…" at bounding box center [544, 297] width 827 height 403
click at [465, 222] on p "Resumen de acciones para un mejor aprendizaje" at bounding box center [406, 212] width 222 height 52
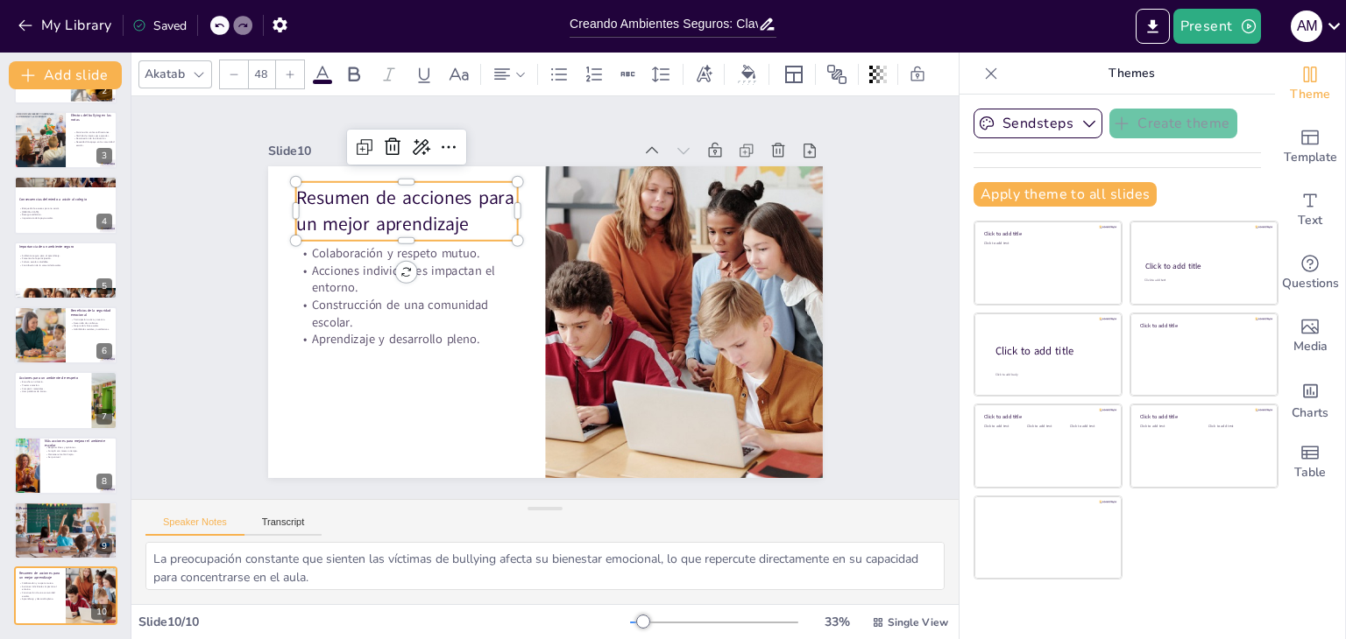
click at [444, 218] on p "Resumen de acciones para un mejor aprendizaje" at bounding box center [406, 212] width 222 height 52
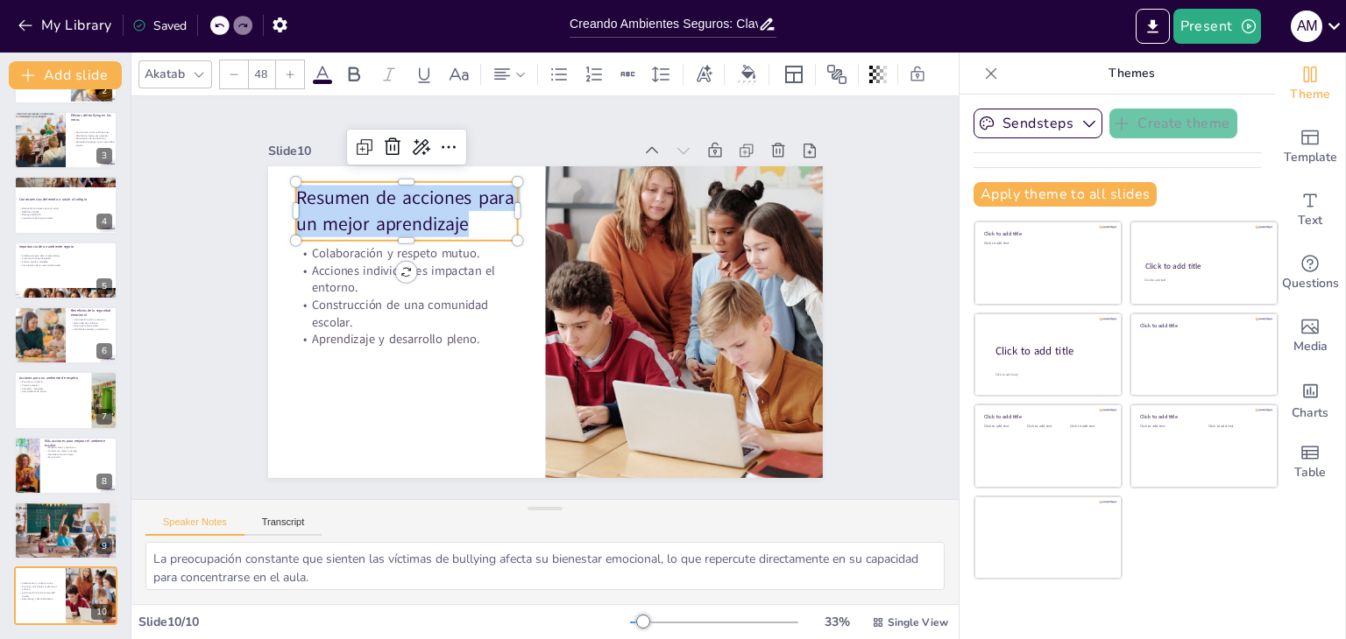
click at [444, 218] on p "Resumen de acciones para un mejor aprendizaje" at bounding box center [406, 212] width 222 height 52
click at [464, 216] on p "Resumen de acciones para un mejor aprendizaje" at bounding box center [406, 212] width 222 height 52
drag, startPoint x: 464, startPoint y: 216, endPoint x: 389, endPoint y: 193, distance: 79.0
click at [389, 193] on p "Resumen de acciones para un mejor aprendizaje" at bounding box center [406, 212] width 222 height 52
copy p "acciones para un mejor aprendizaje"
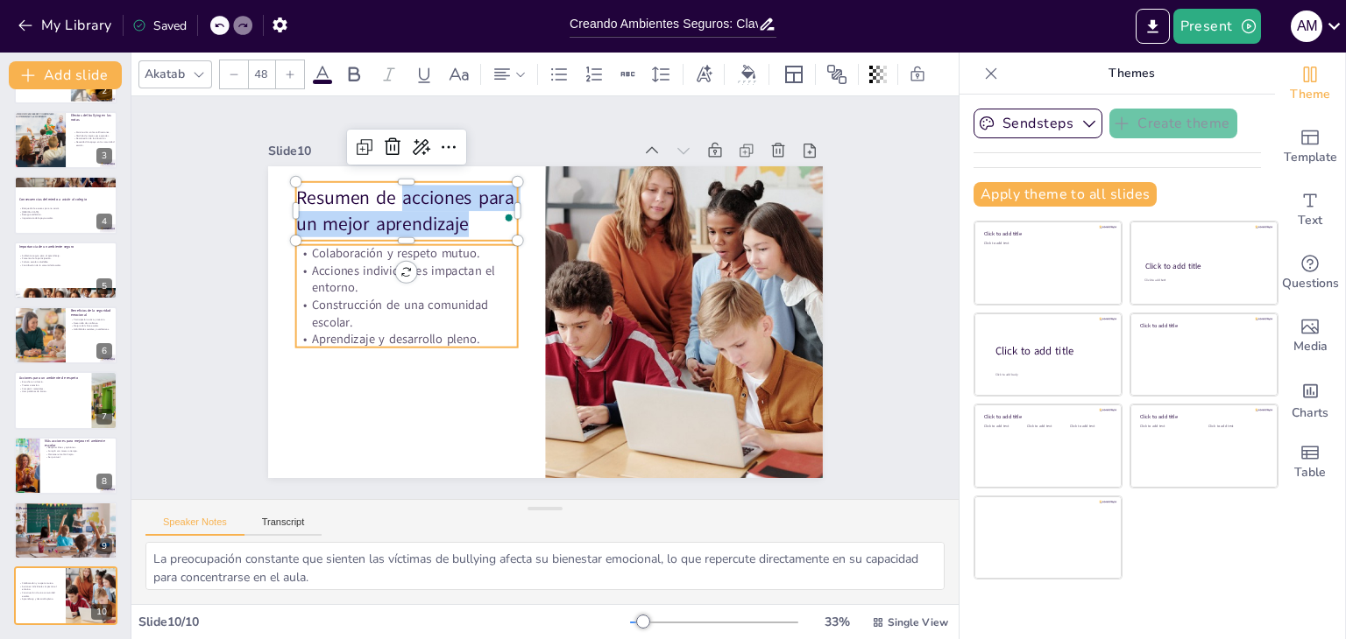
click at [434, 331] on p "Aprendizaje y desarrollo pleno." at bounding box center [406, 340] width 222 height 18
type input "32"
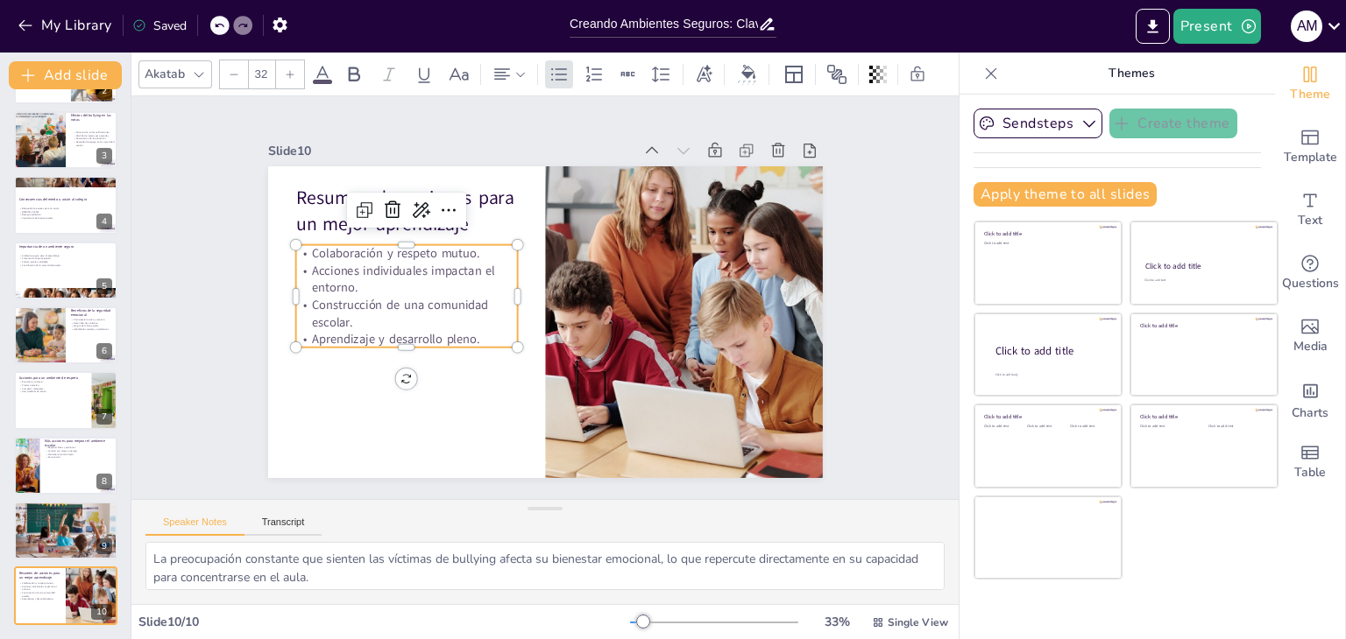
click at [434, 331] on p "Aprendizaje y desarrollo pleno." at bounding box center [406, 340] width 222 height 18
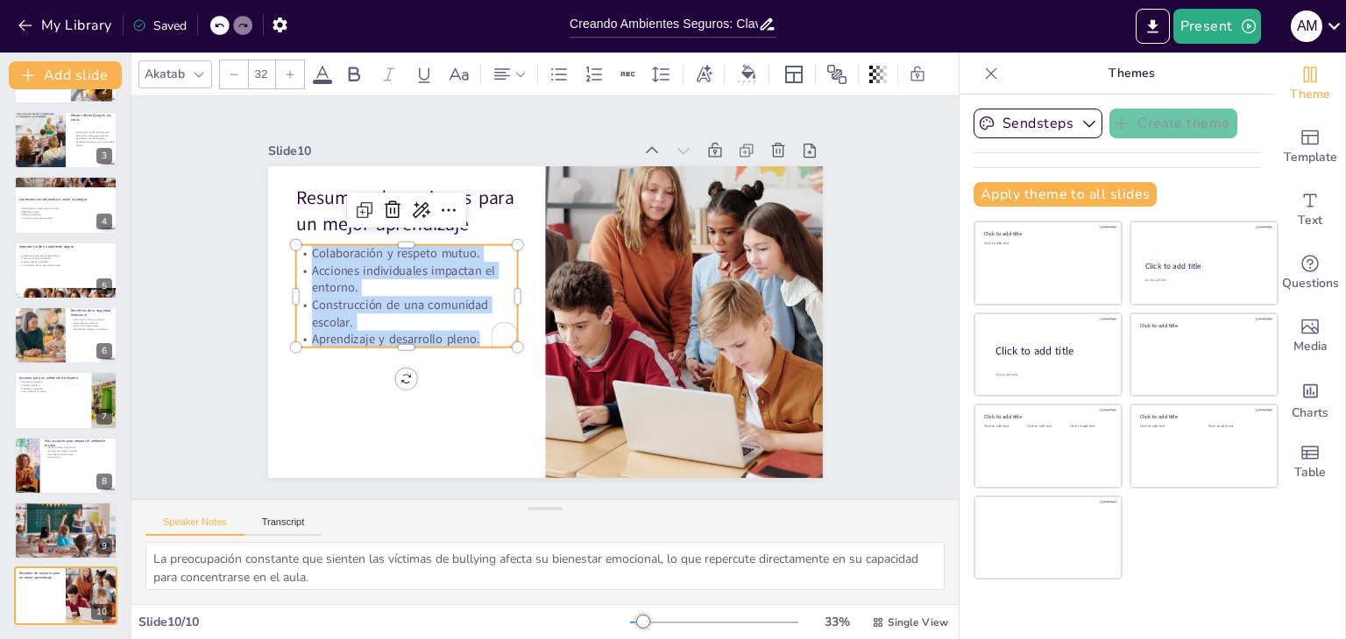
drag, startPoint x: 471, startPoint y: 334, endPoint x: 278, endPoint y: 255, distance: 209.0
click at [278, 255] on div "Resumen de acciones para un mejor aprendizaje Colaboración y respeto mutuo. Acc…" at bounding box center [545, 322] width 555 height 312
copy div "Colaboración y respeto mutuo. Acciones individuales impactan el entorno. Constr…"
